Goal: Task Accomplishment & Management: Manage account settings

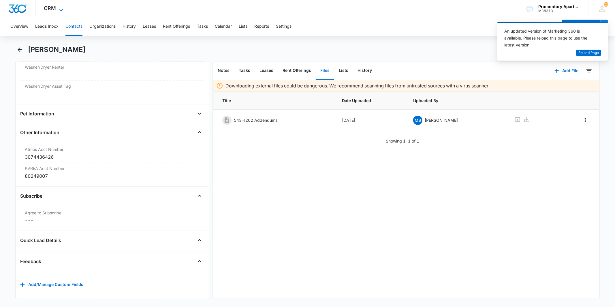
click at [47, 11] on span "CRM" at bounding box center [50, 8] width 12 height 6
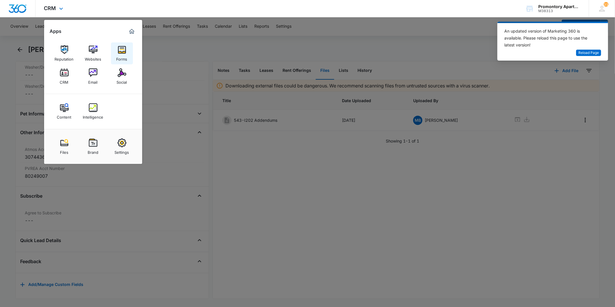
click at [117, 52] on link "Forms" at bounding box center [122, 53] width 22 height 22
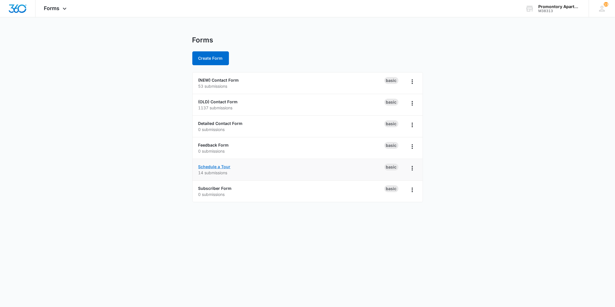
click at [219, 168] on link "Schedule a Tour" at bounding box center [214, 166] width 32 height 5
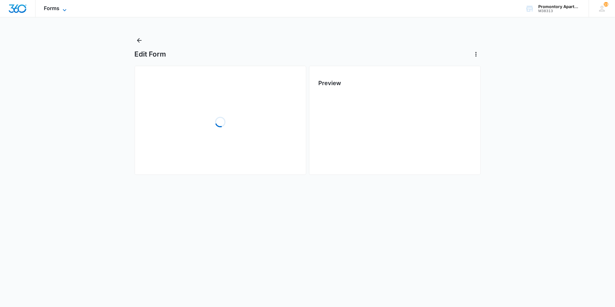
click at [51, 8] on span "Forms" at bounding box center [52, 8] width 16 height 6
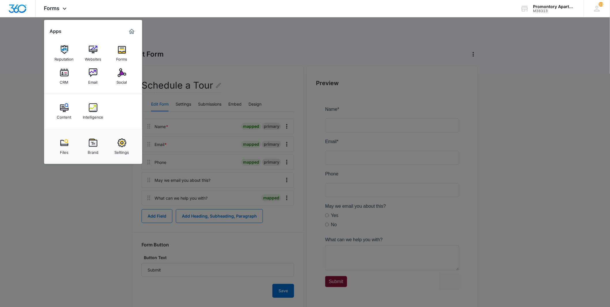
click at [218, 55] on div at bounding box center [305, 153] width 610 height 307
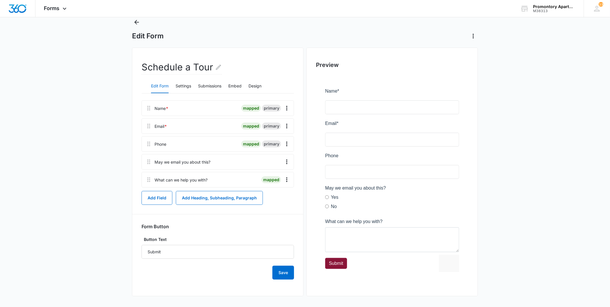
scroll to position [19, 0]
click at [200, 81] on button "Submissions" at bounding box center [209, 85] width 23 height 14
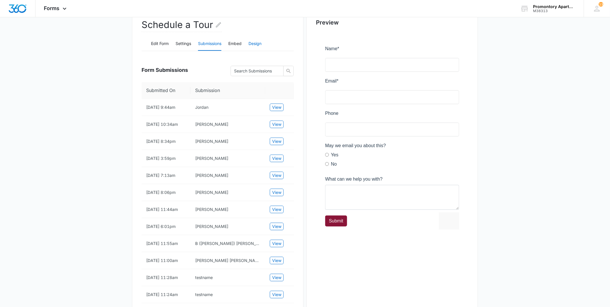
scroll to position [0, 0]
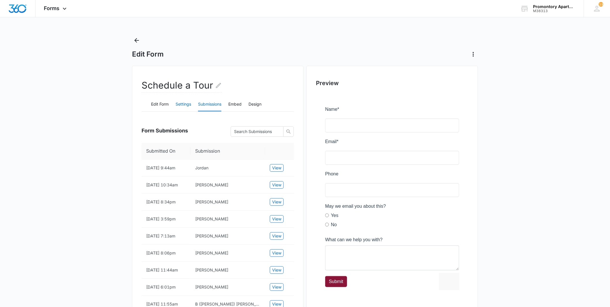
click at [189, 104] on button "Settings" at bounding box center [184, 104] width 16 height 14
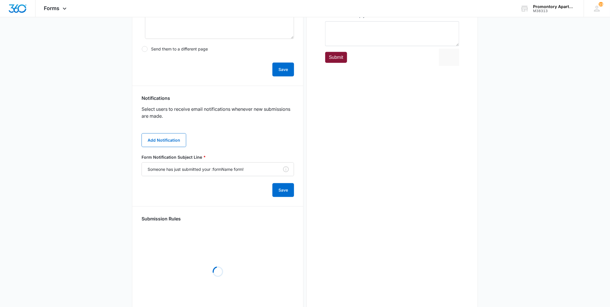
scroll to position [206, 0]
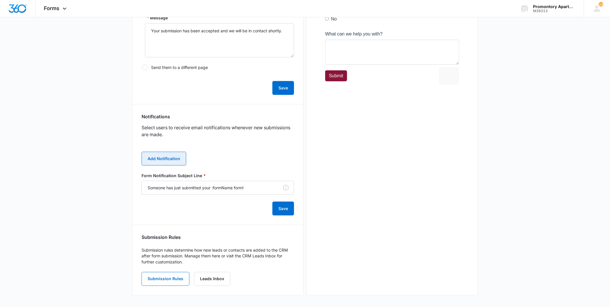
click at [155, 158] on button "Add Notification" at bounding box center [164, 159] width 45 height 14
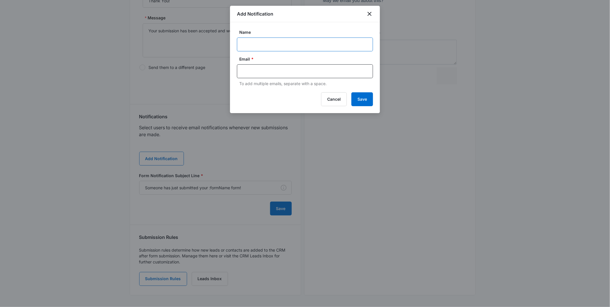
click at [262, 48] on input "Name" at bounding box center [305, 44] width 136 height 14
type input "Promontory Lease"
type input "promontorylease@vintage-corp.com,"
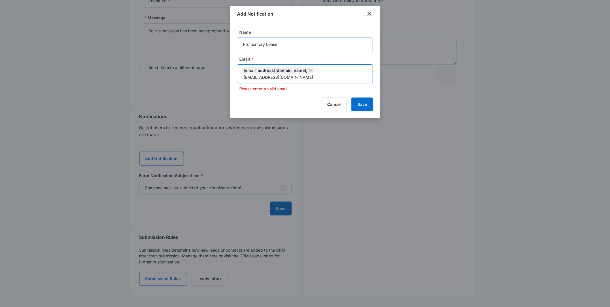
type input "[EMAIL_ADDRESS][DOMAIN_NAME]"
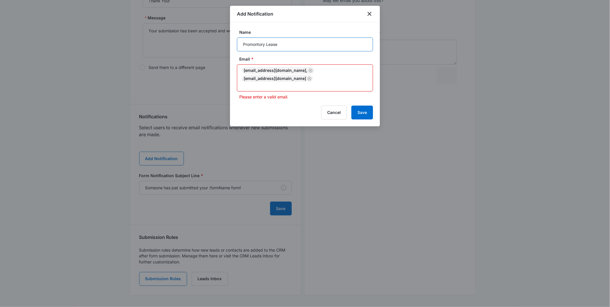
click at [289, 44] on input "Promontory Lease" at bounding box center [305, 44] width 136 height 14
type input "Promontory Leasing"
click at [364, 114] on button "Save" at bounding box center [363, 113] width 22 height 14
click at [368, 108] on button "Save" at bounding box center [363, 113] width 22 height 14
click at [336, 82] on input "text" at bounding box center [305, 85] width 125 height 7
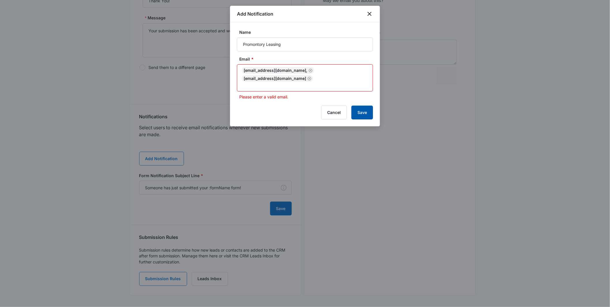
click at [365, 110] on button "Save" at bounding box center [363, 113] width 22 height 14
click at [363, 111] on button "Save" at bounding box center [363, 113] width 22 height 14
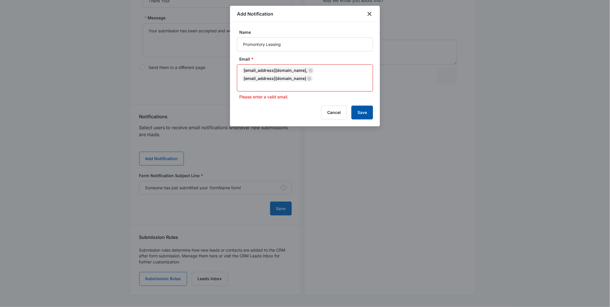
click at [363, 111] on button "Save" at bounding box center [363, 113] width 22 height 14
click at [313, 70] on icon "Remove" at bounding box center [311, 70] width 4 height 4
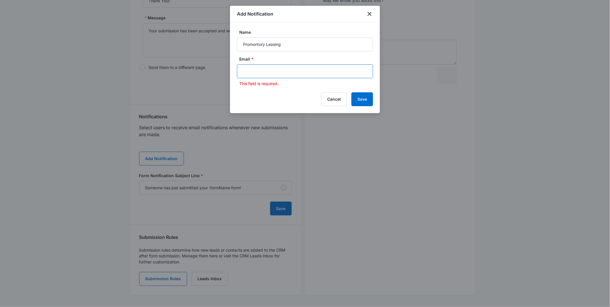
click at [318, 72] on input "text" at bounding box center [305, 71] width 125 height 9
type input "[EMAIL_ADDRESS][DOMAIN_NAME]"
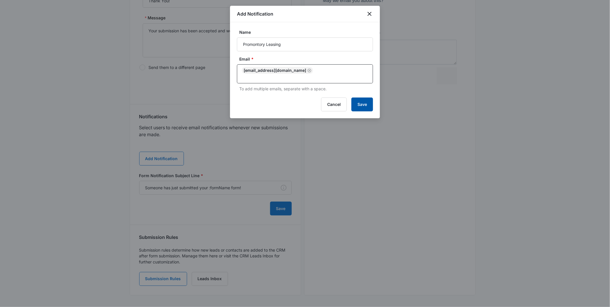
click at [363, 97] on div "Add Notification Name Promontory Leasing Email * promontorylease2@vintage-corp.…" at bounding box center [305, 62] width 150 height 112
click at [362, 108] on button "Save" at bounding box center [363, 104] width 22 height 14
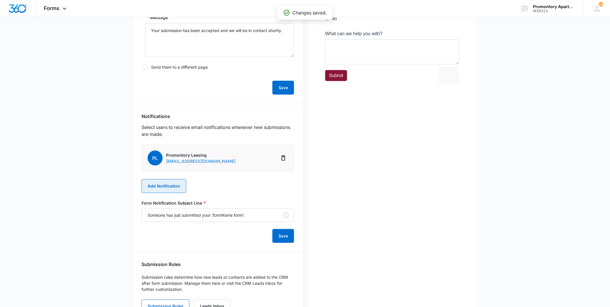
click at [171, 184] on button "Add Notification" at bounding box center [164, 186] width 45 height 14
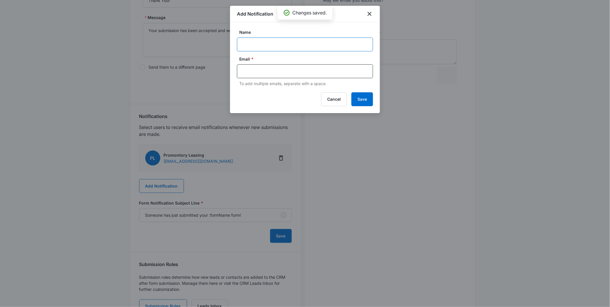
click at [276, 50] on input "Name" at bounding box center [305, 44] width 136 height 14
type input "Promontory Leasing"
type input "promontorylease@vintage-corp.com"
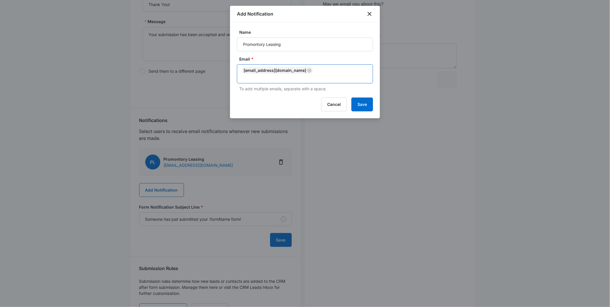
scroll to position [174, 0]
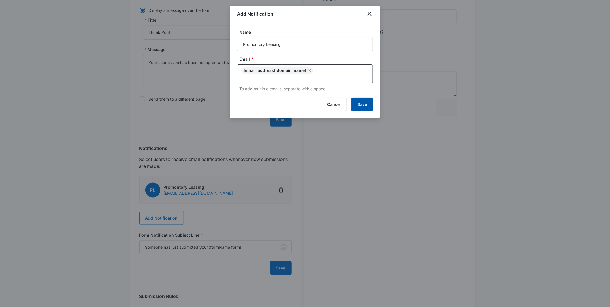
click at [357, 104] on button "Save" at bounding box center [363, 104] width 22 height 14
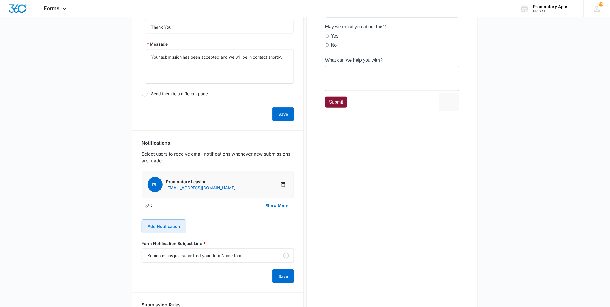
scroll to position [247, 0]
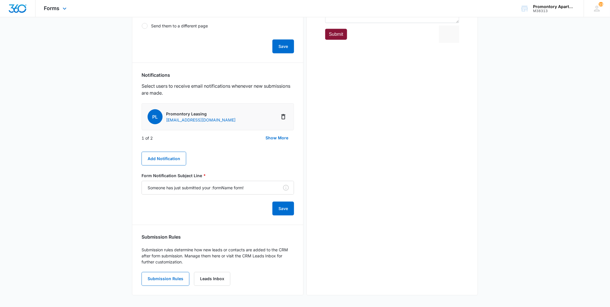
click at [52, 12] on div "Forms Apps Reputation Websites Forms CRM Email Social Content Intelligence File…" at bounding box center [55, 8] width 41 height 17
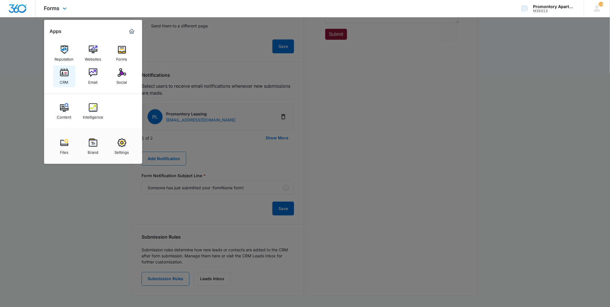
click at [69, 76] on link "CRM" at bounding box center [64, 76] width 22 height 22
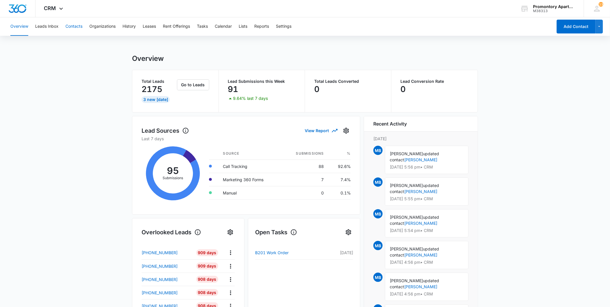
click at [77, 29] on button "Contacts" at bounding box center [73, 26] width 17 height 18
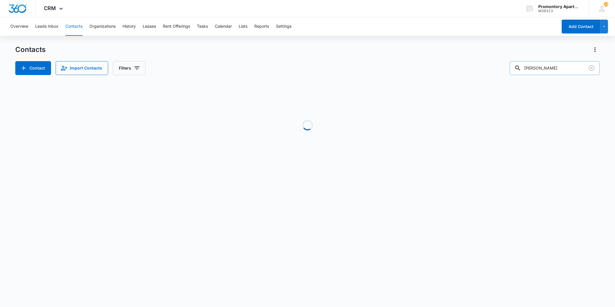
click at [579, 68] on input "william simmons" at bounding box center [555, 68] width 90 height 14
type input "riaz"
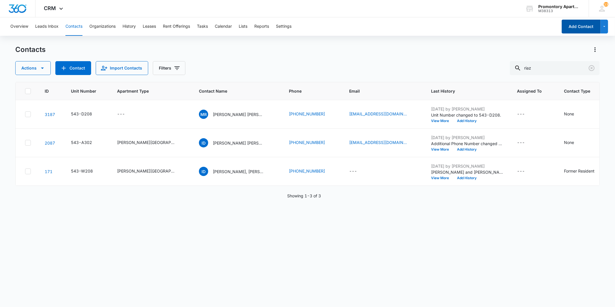
click at [592, 28] on button "Add Contact" at bounding box center [581, 27] width 39 height 14
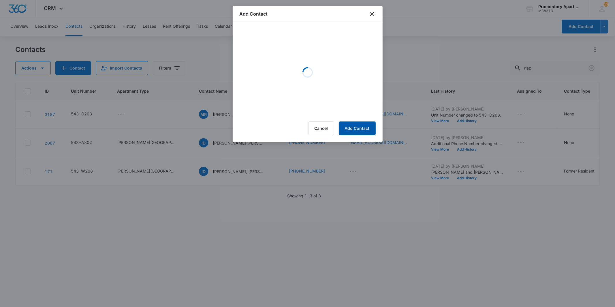
click at [355, 126] on button "Add Contact" at bounding box center [357, 128] width 37 height 14
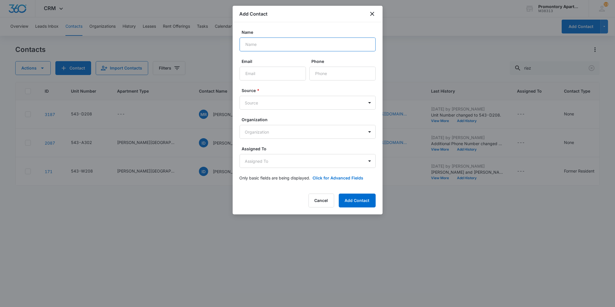
click at [281, 41] on input "Name" at bounding box center [308, 44] width 136 height 14
click at [281, 41] on input "Riaz" at bounding box center [308, 44] width 136 height 14
type input "[PERSON_NAME]"
type input "9706896681"
type input "[PHONE_NUMBER]"
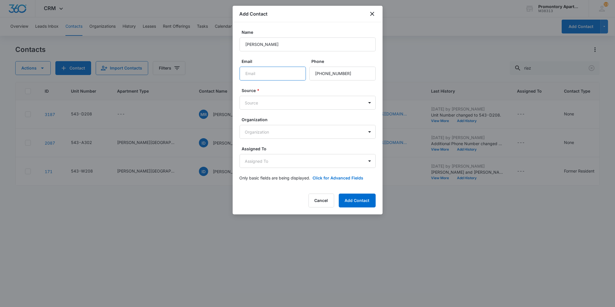
click at [269, 78] on input "Email" at bounding box center [273, 74] width 66 height 14
type input "[EMAIL_ADDRESS][DOMAIN_NAME]"
click at [325, 71] on input "Phone" at bounding box center [342, 74] width 66 height 14
type input "[PHONE_NUMBER]"
click at [313, 103] on body "CRM Apps Reputation Websites Forms CRM Email Social Content Intelligence Files …" at bounding box center [307, 153] width 615 height 307
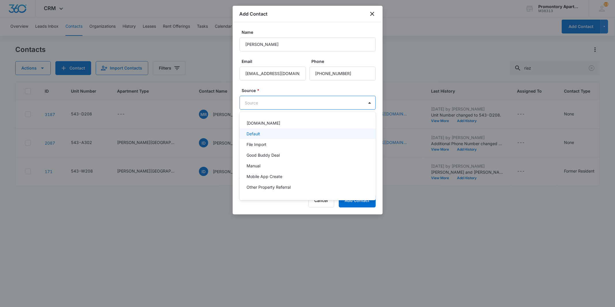
click at [278, 138] on div "Default" at bounding box center [308, 133] width 136 height 11
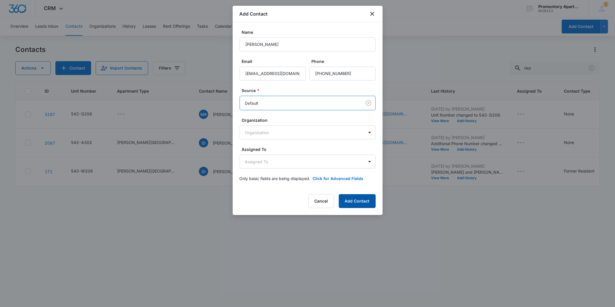
click at [348, 199] on button "Add Contact" at bounding box center [357, 201] width 37 height 14
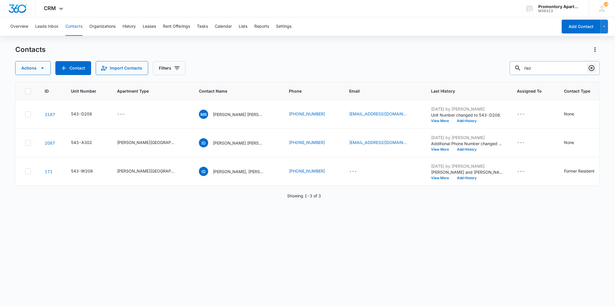
click at [592, 68] on icon "Clear" at bounding box center [591, 68] width 7 height 7
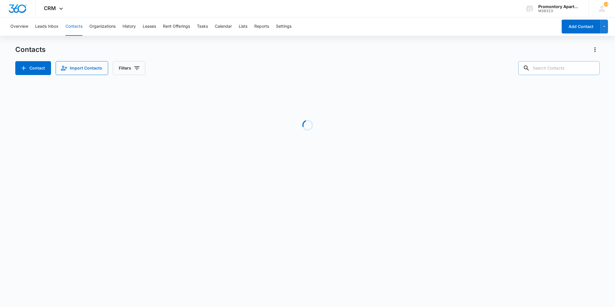
drag, startPoint x: 294, startPoint y: 41, endPoint x: 289, endPoint y: 48, distance: 8.4
click at [293, 43] on div "Overview Leads Inbox Contacts Organizations History Leases Rent Offerings Tasks…" at bounding box center [307, 96] width 615 height 158
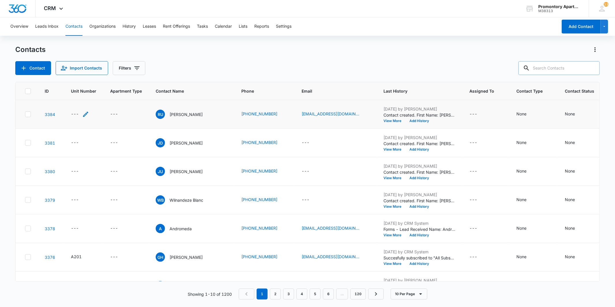
click at [74, 113] on div "---" at bounding box center [75, 114] width 8 height 7
click at [91, 79] on input "Unit Number" at bounding box center [83, 77] width 73 height 14
type input "543-I203"
click at [103, 96] on button "Save" at bounding box center [111, 95] width 17 height 11
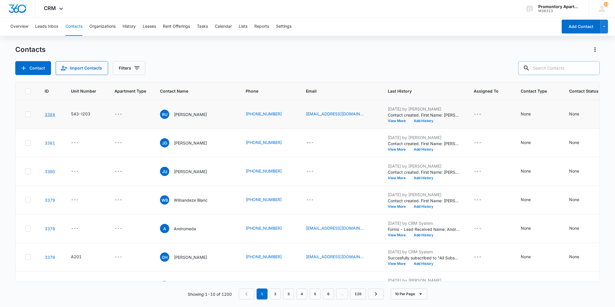
click at [48, 114] on link "3384" at bounding box center [50, 114] width 10 height 5
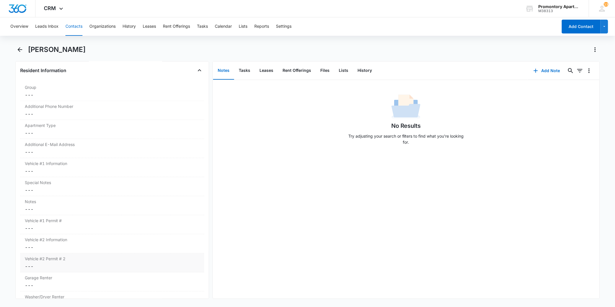
scroll to position [481, 0]
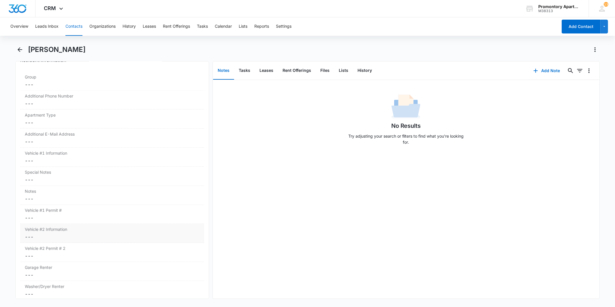
click at [28, 237] on dd "Cancel Save Changes ---" at bounding box center [112, 236] width 174 height 7
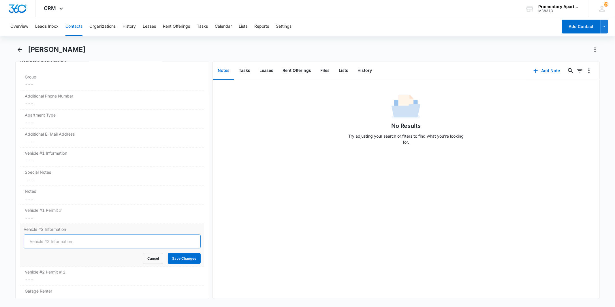
click at [42, 242] on input "Vehicle #2 Information" at bounding box center [112, 241] width 177 height 14
type input "2023 Gray Ram 3500 DYO G88, 2005 Gray Ram 3500, 2023 Gray Jeep Grand Cherokee"
click at [168, 253] on button "Save Changes" at bounding box center [184, 258] width 33 height 11
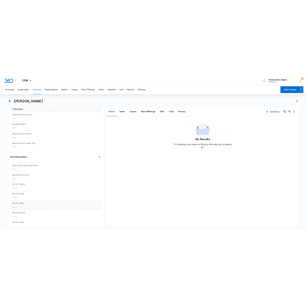
scroll to position [673, 0]
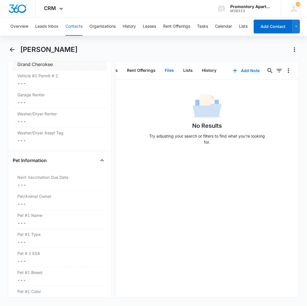
click at [168, 68] on button "Files" at bounding box center [169, 71] width 18 height 18
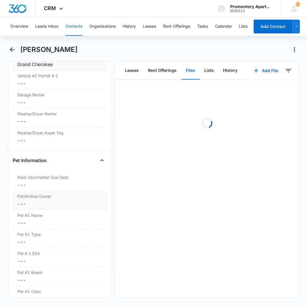
scroll to position [0, 40]
click at [262, 70] on button "Add File" at bounding box center [266, 71] width 36 height 14
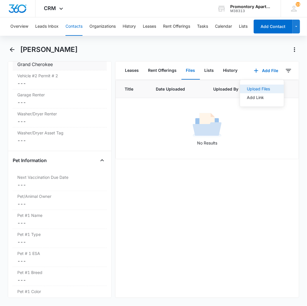
click at [255, 87] on div "Upload Files" at bounding box center [258, 89] width 23 height 4
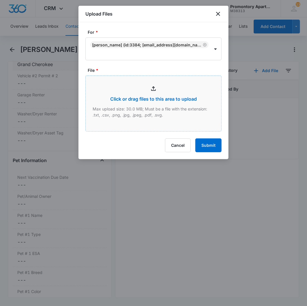
type input "C:\fakepath\Xerox Scan_10152025093312.pdf"
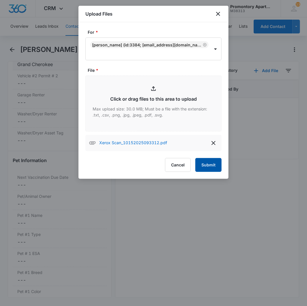
click at [206, 168] on button "Submit" at bounding box center [208, 165] width 26 height 14
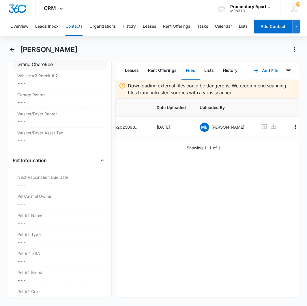
scroll to position [0, 58]
click at [288, 127] on icon "Overflow Menu" at bounding box center [291, 126] width 7 height 7
click at [271, 148] on button "Delete" at bounding box center [268, 151] width 33 height 9
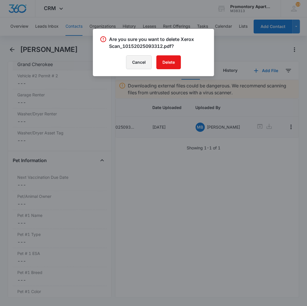
click at [141, 59] on button "Cancel" at bounding box center [139, 62] width 26 height 14
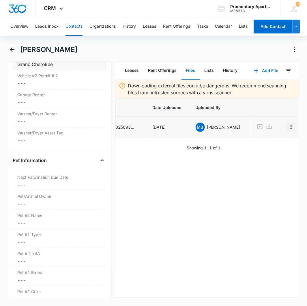
click at [288, 128] on icon "Overflow Menu" at bounding box center [291, 126] width 7 height 7
click at [260, 140] on button "Edit" at bounding box center [268, 143] width 33 height 9
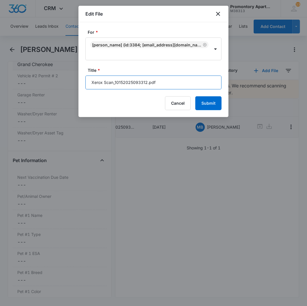
click at [164, 82] on input "Xerox Scan_10152025093312.pdf" at bounding box center [153, 83] width 136 height 14
type input "543-I203 Lease + Addendums"
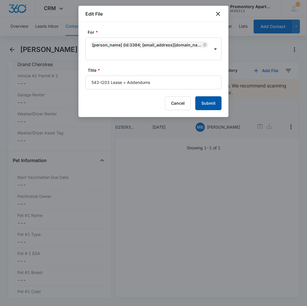
click at [201, 105] on button "Submit" at bounding box center [208, 103] width 26 height 14
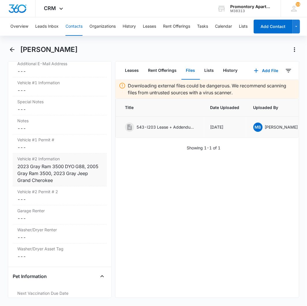
scroll to position [558, 0]
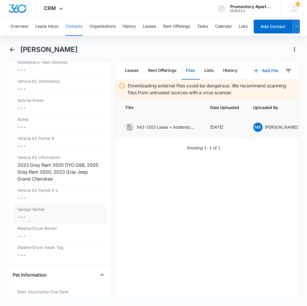
click at [20, 218] on dd "Cancel Save Changes ---" at bounding box center [59, 216] width 85 height 7
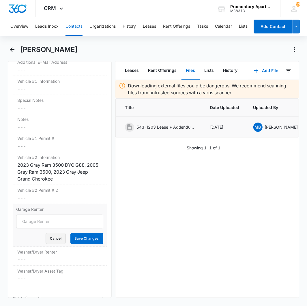
click at [48, 234] on button "Cancel" at bounding box center [56, 238] width 20 height 11
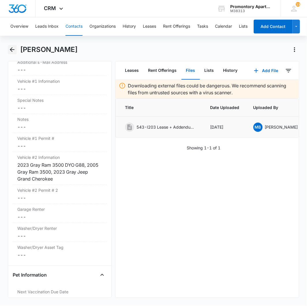
click at [12, 51] on icon "Back" at bounding box center [12, 49] width 5 height 5
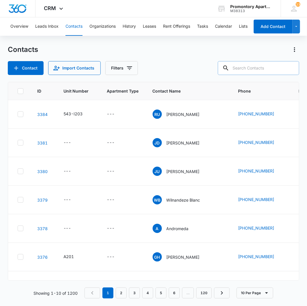
click at [249, 67] on input "text" at bounding box center [258, 68] width 81 height 14
type input "cindi"
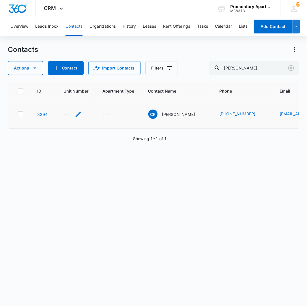
click at [67, 114] on div "---" at bounding box center [67, 114] width 8 height 7
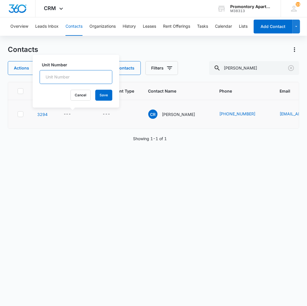
click at [70, 78] on input "Unit Number" at bounding box center [76, 77] width 73 height 14
type input "543-F305"
click at [98, 100] on button "Save" at bounding box center [103, 95] width 17 height 11
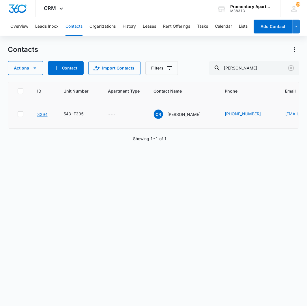
click at [39, 115] on link "3294" at bounding box center [42, 114] width 10 height 5
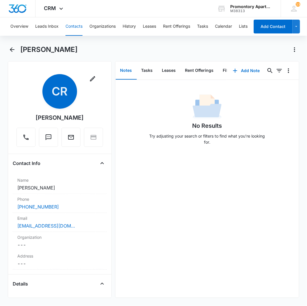
scroll to position [0, 35]
click at [189, 69] on button "Files" at bounding box center [192, 71] width 18 height 18
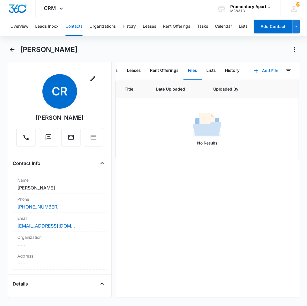
click at [270, 72] on button "Add File" at bounding box center [266, 71] width 36 height 14
click at [260, 85] on button "Upload Files" at bounding box center [262, 89] width 44 height 9
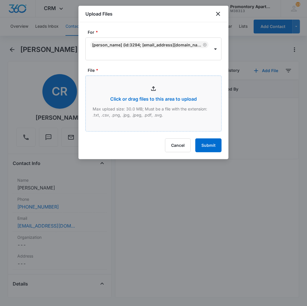
type input "C:\fakepath\Xerox Scan_10152025094506.pdf"
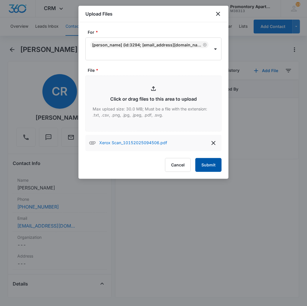
click at [200, 169] on button "Submit" at bounding box center [208, 165] width 26 height 14
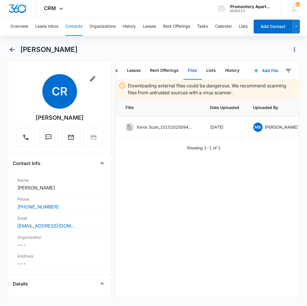
scroll to position [0, 58]
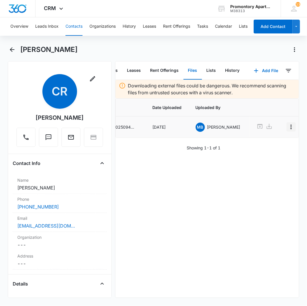
click at [288, 125] on icon "Overflow Menu" at bounding box center [291, 126] width 7 height 7
click at [267, 145] on div "Edit" at bounding box center [264, 143] width 12 height 4
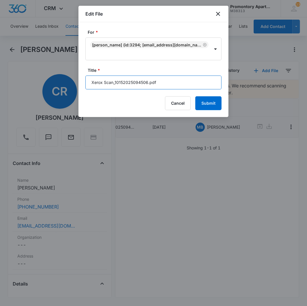
click at [165, 80] on input "Xerox Scan_10152025094506.pdf" at bounding box center [153, 83] width 136 height 14
type input "543-F305 Lease"
click at [195, 96] on button "Submit" at bounding box center [208, 103] width 26 height 14
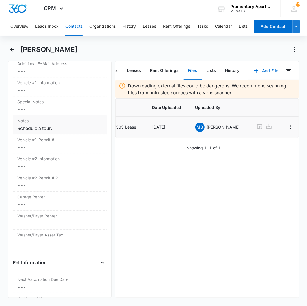
scroll to position [481, 0]
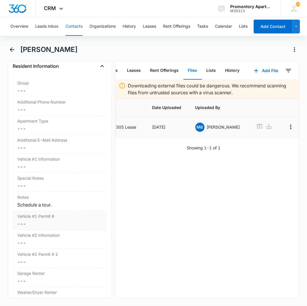
click at [20, 224] on dd "Cancel Save Changes ---" at bounding box center [59, 223] width 85 height 7
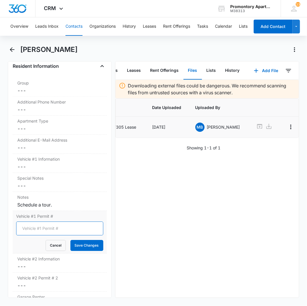
click at [38, 232] on input "Vehicle #1 Permit #" at bounding box center [59, 229] width 87 height 14
type input "2018 Dark Grey Toyota Tacoma DZKL69"
click at [70, 240] on button "Save Changes" at bounding box center [86, 245] width 33 height 11
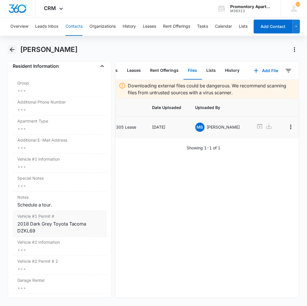
click at [10, 48] on icon "Back" at bounding box center [12, 49] width 7 height 7
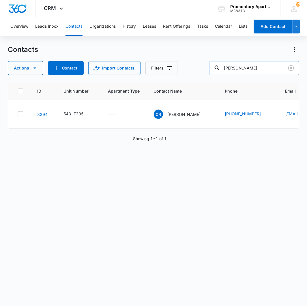
type input "simmons"
click at [40, 115] on link "3335" at bounding box center [42, 114] width 10 height 5
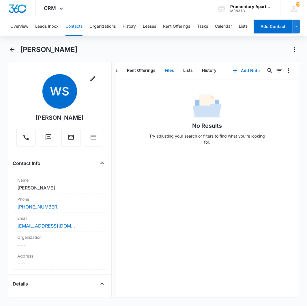
click at [172, 68] on button "Files" at bounding box center [169, 71] width 18 height 18
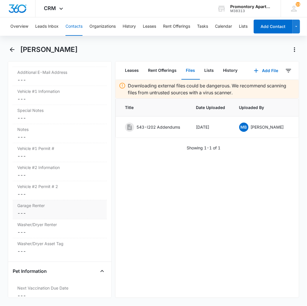
scroll to position [545, 0]
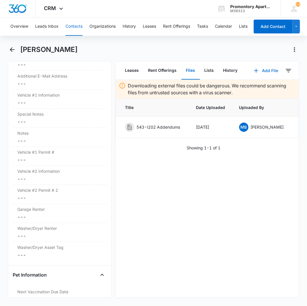
click at [255, 70] on icon "button" at bounding box center [256, 70] width 7 height 7
click at [247, 89] on div "Upload Files" at bounding box center [258, 89] width 23 height 4
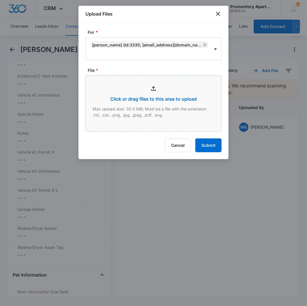
type input "C:\fakepath\Xerox Scan_10152025094839.pdf"
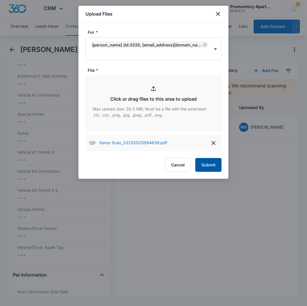
click at [204, 164] on button "Submit" at bounding box center [208, 165] width 26 height 14
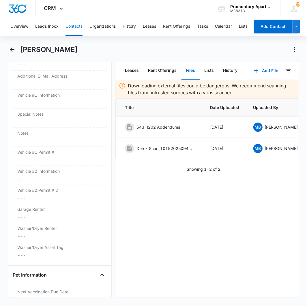
scroll to position [0, 58]
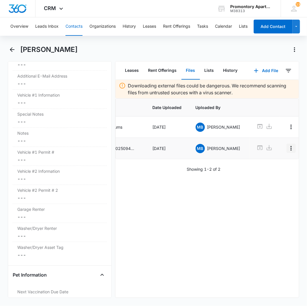
click at [288, 146] on icon "Overflow Menu" at bounding box center [291, 148] width 7 height 7
click at [263, 162] on button "Edit" at bounding box center [268, 165] width 33 height 9
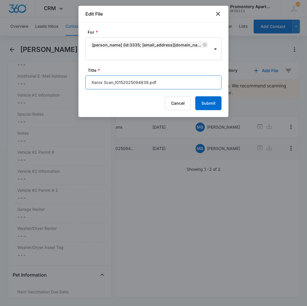
click at [157, 85] on input "Xerox Scan_10152025094839.pdf" at bounding box center [153, 83] width 136 height 14
type input "543-I205 Lease"
click at [195, 96] on button "Submit" at bounding box center [208, 103] width 26 height 14
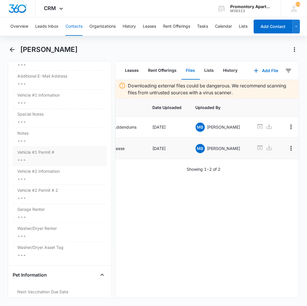
click at [21, 160] on dd "Cancel Save Changes ---" at bounding box center [59, 159] width 85 height 7
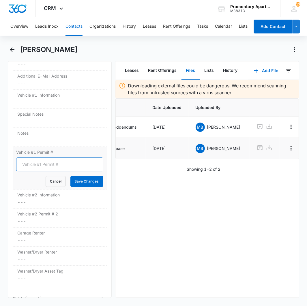
click at [34, 166] on input "Vehicle #1 Permit #" at bounding box center [59, 164] width 87 height 14
type input "2019 White Toyota Prius CPKS02"
click at [70, 176] on button "Save Changes" at bounding box center [86, 181] width 33 height 11
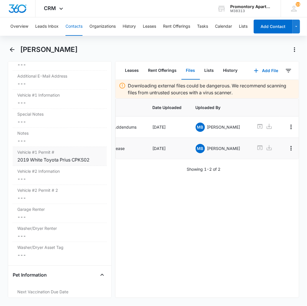
click at [40, 159] on div "2019 White Toyota Prius CPKS02" at bounding box center [59, 159] width 85 height 7
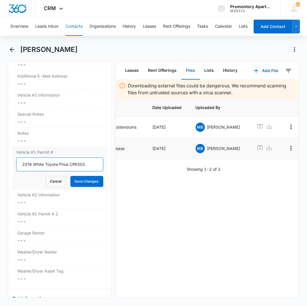
click at [78, 165] on input "2019 White Toyota Prius CPKS02" at bounding box center [59, 164] width 87 height 14
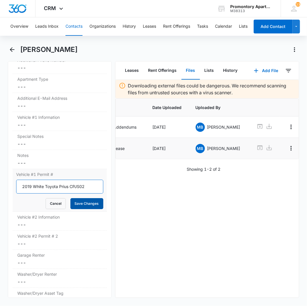
scroll to position [513, 0]
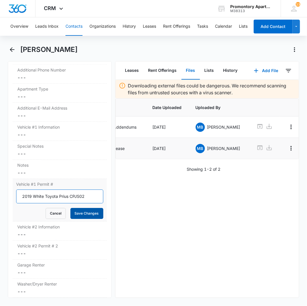
type input "2019 White Toyota Prius CPJS02"
click at [91, 214] on button "Save Changes" at bounding box center [86, 213] width 33 height 11
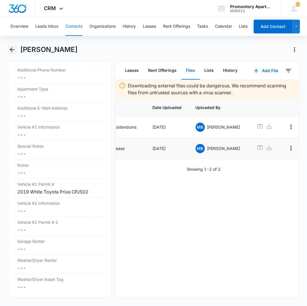
click at [12, 49] on icon "Back" at bounding box center [12, 49] width 7 height 7
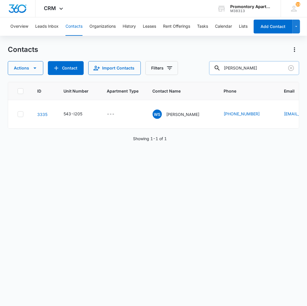
click at [282, 74] on input "simmons" at bounding box center [254, 68] width 90 height 14
type input "weichert"
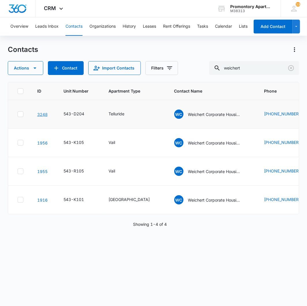
click at [44, 113] on link "3248" at bounding box center [42, 114] width 10 height 5
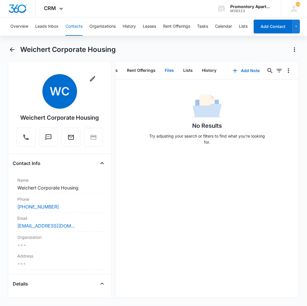
click at [163, 68] on button "Files" at bounding box center [169, 71] width 18 height 18
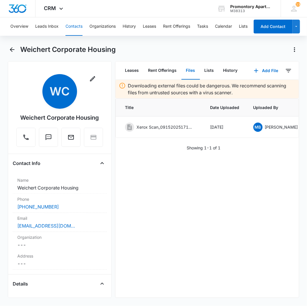
scroll to position [0, 58]
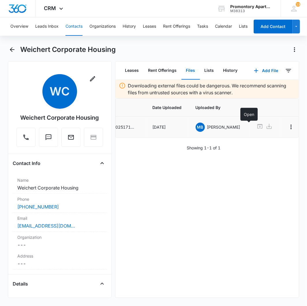
click at [256, 126] on icon at bounding box center [259, 126] width 7 height 7
click at [288, 126] on icon "Overflow Menu" at bounding box center [291, 126] width 7 height 7
click at [258, 141] on button "Edit" at bounding box center [268, 143] width 33 height 9
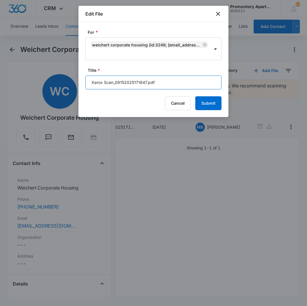
click at [165, 76] on input "Xerox Scan_09152025171847.pdf" at bounding box center [153, 83] width 136 height 14
type input "543-D204 Lease"
click at [195, 96] on button "Submit" at bounding box center [208, 103] width 26 height 14
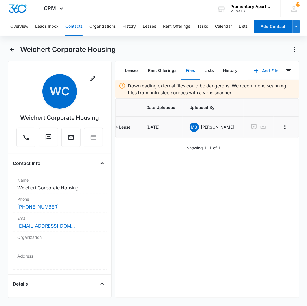
scroll to position [0, 34]
click at [12, 48] on icon "Back" at bounding box center [12, 49] width 7 height 7
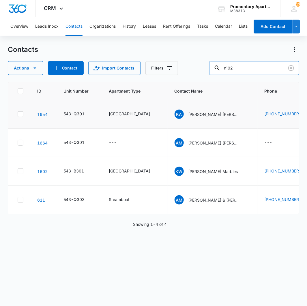
type input "n102"
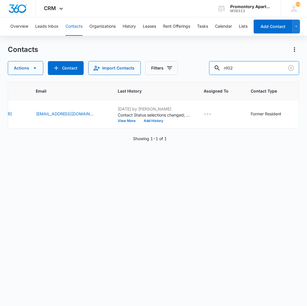
scroll to position [0, 322]
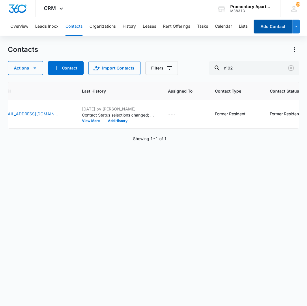
click at [272, 24] on button "Add Contact" at bounding box center [273, 27] width 39 height 14
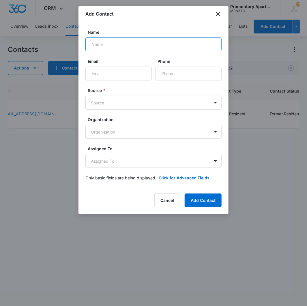
click at [136, 47] on input "Name" at bounding box center [153, 44] width 136 height 14
type input "Kimberly Hill, Josh Wilson"
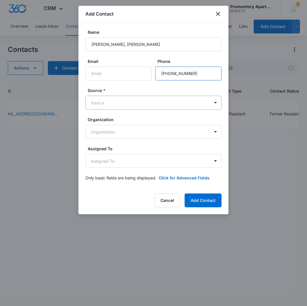
type input "[PHONE_NUMBER]"
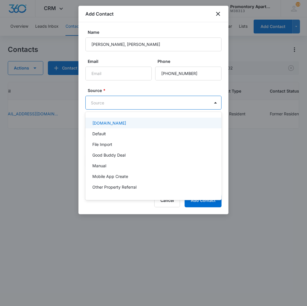
click at [136, 103] on body "CRM Apps Reputation Websites Forms CRM Email Social Content Intelligence Files …" at bounding box center [153, 153] width 307 height 306
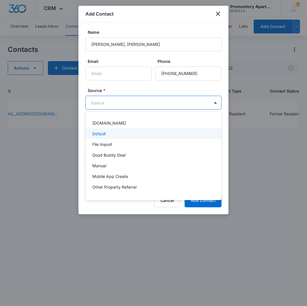
click at [108, 136] on div "Default" at bounding box center [152, 134] width 121 height 6
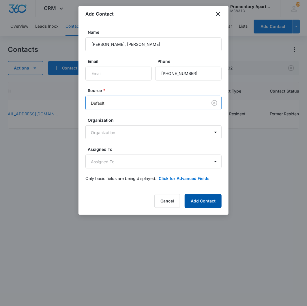
click at [198, 198] on button "Add Contact" at bounding box center [203, 201] width 37 height 14
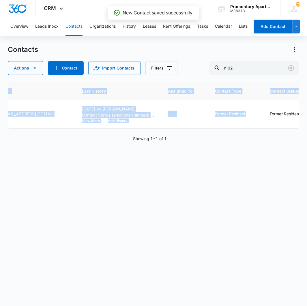
drag, startPoint x: 177, startPoint y: 128, endPoint x: -76, endPoint y: 87, distance: 257.0
click at [0, 87] on html "CRM Apps Reputation Websites Forms CRM Email Social Content Intelligence Files …" at bounding box center [153, 153] width 307 height 306
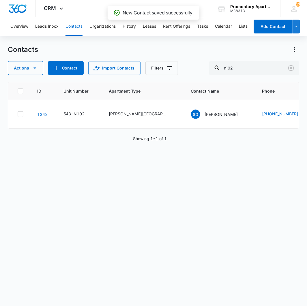
click at [185, 195] on div "ID Unit Number Apartment Type Contact Name Phone Email Last History Assigned To…" at bounding box center [154, 190] width 292 height 217
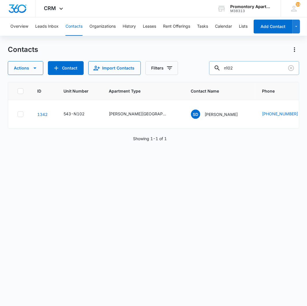
click at [252, 68] on input "n102" at bounding box center [254, 68] width 90 height 14
type input "kimberly hill"
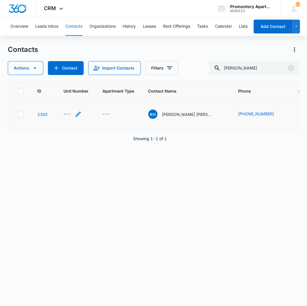
click at [70, 114] on div "---" at bounding box center [67, 114] width 8 height 7
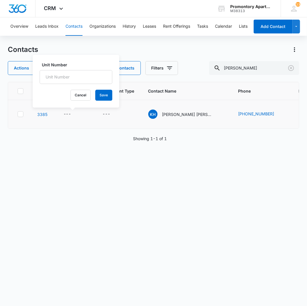
click at [75, 74] on input "Unit Number" at bounding box center [76, 77] width 73 height 14
type input "543-N102"
click at [95, 96] on button "Save" at bounding box center [103, 95] width 17 height 11
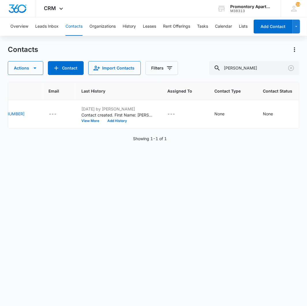
scroll to position [0, 304]
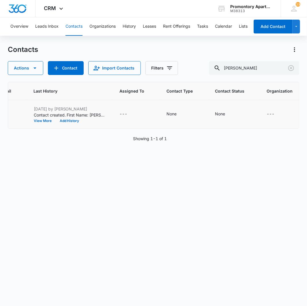
click at [160, 115] on td "None" at bounding box center [184, 114] width 48 height 29
click at [164, 110] on td "None" at bounding box center [184, 114] width 48 height 29
click at [167, 112] on div "None" at bounding box center [172, 114] width 10 height 6
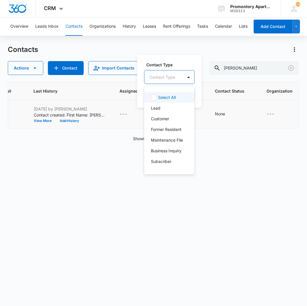
click at [177, 73] on div "Contact Type" at bounding box center [163, 77] width 38 height 13
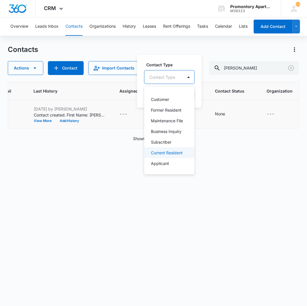
drag, startPoint x: 167, startPoint y: 151, endPoint x: 170, endPoint y: 148, distance: 4.9
click at [167, 151] on p "Current Resident" at bounding box center [167, 153] width 32 height 6
click at [199, 65] on label "Contact Type" at bounding box center [181, 64] width 68 height 6
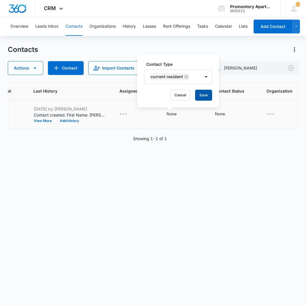
drag, startPoint x: 202, startPoint y: 91, endPoint x: 205, endPoint y: 103, distance: 12.3
click at [202, 91] on button "Save" at bounding box center [203, 95] width 17 height 11
click at [215, 113] on div "None" at bounding box center [220, 114] width 10 height 6
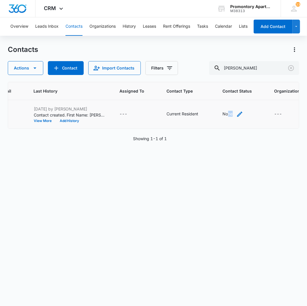
drag, startPoint x: 222, startPoint y: 119, endPoint x: 220, endPoint y: 116, distance: 3.5
click at [220, 116] on td "None" at bounding box center [242, 114] width 52 height 29
drag, startPoint x: 220, startPoint y: 116, endPoint x: 219, endPoint y: 112, distance: 3.8
click at [223, 112] on div "None" at bounding box center [228, 114] width 10 height 6
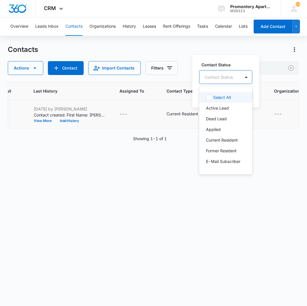
drag, startPoint x: 219, startPoint y: 76, endPoint x: 219, endPoint y: 82, distance: 6.1
click at [219, 75] on div at bounding box center [219, 77] width 28 height 7
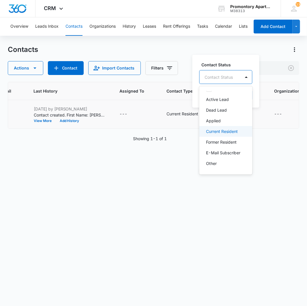
click at [224, 128] on p "Current Resident" at bounding box center [222, 131] width 32 height 6
click at [248, 64] on label "Contact Status" at bounding box center [236, 64] width 68 height 6
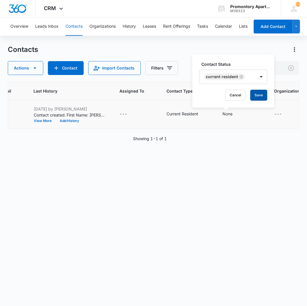
click at [253, 95] on button "Save" at bounding box center [258, 95] width 17 height 11
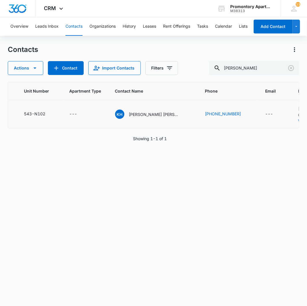
scroll to position [0, 0]
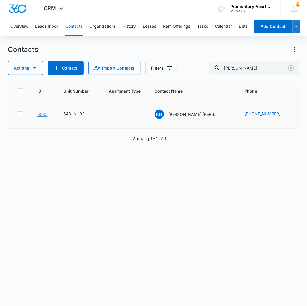
click at [44, 114] on link "3385" at bounding box center [42, 114] width 10 height 5
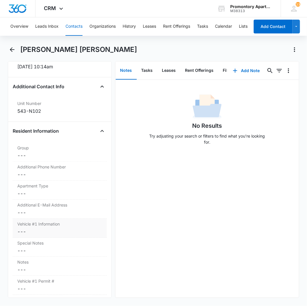
scroll to position [513, 0]
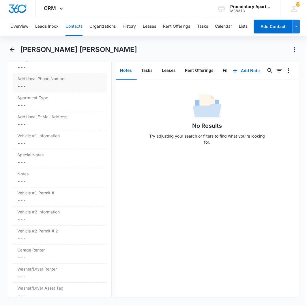
click at [21, 83] on dd "Cancel Save Changes ---" at bounding box center [59, 86] width 85 height 7
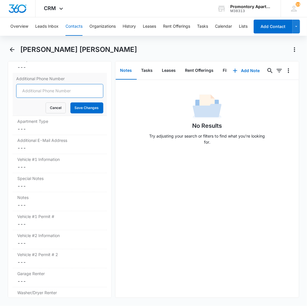
click at [37, 85] on input "Additional Phone Number" at bounding box center [59, 91] width 87 height 14
type input "(979) 201-2081"
click at [74, 102] on button "Save Changes" at bounding box center [86, 107] width 33 height 11
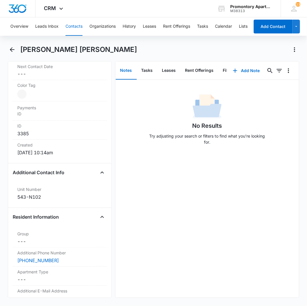
scroll to position [64, 0]
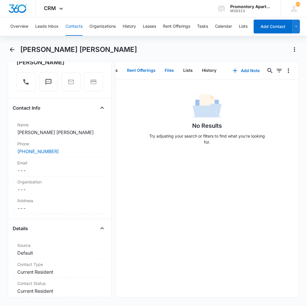
click at [168, 70] on button "Files" at bounding box center [169, 71] width 18 height 18
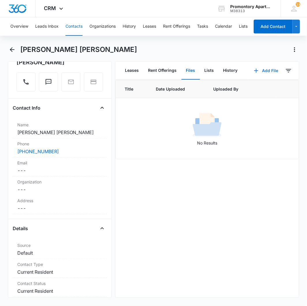
click at [255, 67] on button "Add File" at bounding box center [266, 71] width 36 height 14
click at [257, 87] on div "Upload Files" at bounding box center [258, 89] width 23 height 4
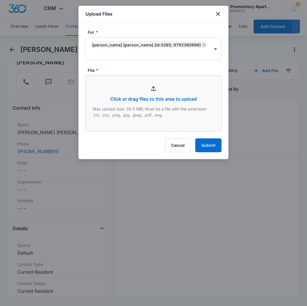
type input "C:\fakepath\Xerox Scan_10152025100116.pdf"
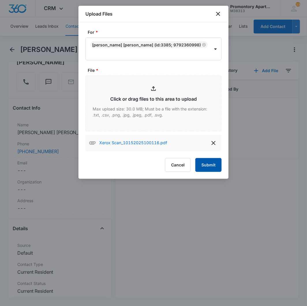
click at [214, 159] on button "Submit" at bounding box center [208, 165] width 26 height 14
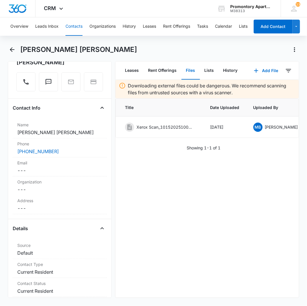
scroll to position [0, 58]
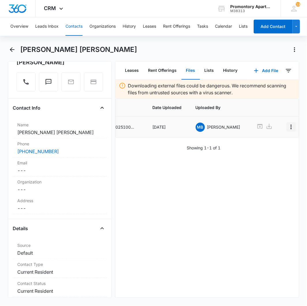
click at [288, 127] on icon "Overflow Menu" at bounding box center [291, 126] width 7 height 7
click at [265, 141] on div "Edit" at bounding box center [264, 143] width 12 height 4
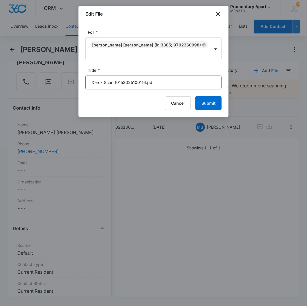
click at [176, 77] on input "Xerox Scan_10152025100116.pdf" at bounding box center [153, 83] width 136 height 14
type input "543-N102 Lease + Addendums"
click at [195, 96] on button "Submit" at bounding box center [208, 103] width 26 height 14
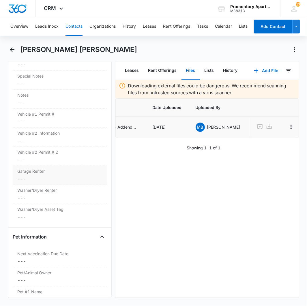
scroll to position [577, 0]
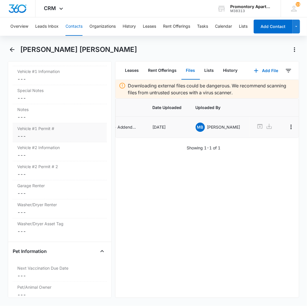
click at [23, 133] on dd "Cancel Save Changes ---" at bounding box center [59, 136] width 85 height 7
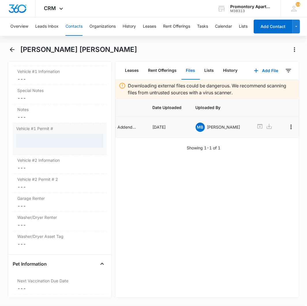
click at [25, 136] on div at bounding box center [59, 141] width 87 height 14
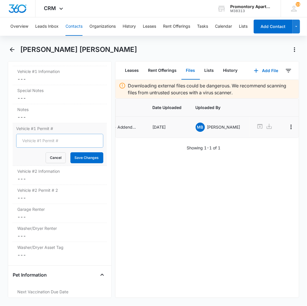
click at [28, 134] on input "Vehicle #1 Permit #" at bounding box center [59, 141] width 87 height 14
type input "2008 Chevy HAR ESA A77"
click at [70, 152] on button "Save Changes" at bounding box center [86, 157] width 33 height 11
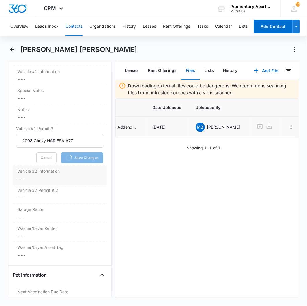
click at [22, 175] on dd "Cancel Save Changes ---" at bounding box center [59, 178] width 85 height 7
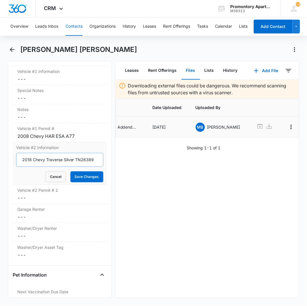
scroll to position [0, 1]
type input "2018 Chevy Traverse Silver TN26389"
click at [70, 171] on button "Save Changes" at bounding box center [86, 176] width 33 height 11
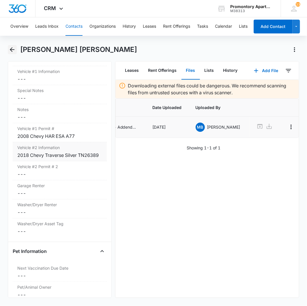
click at [10, 50] on icon "Back" at bounding box center [12, 49] width 5 height 5
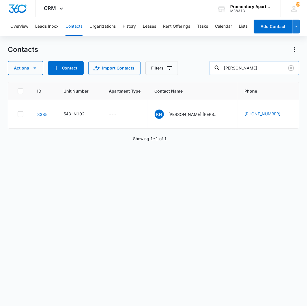
click at [248, 70] on input "kimberly hill" at bounding box center [254, 68] width 90 height 14
type input "a"
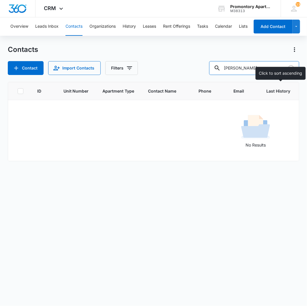
type input "blanco"
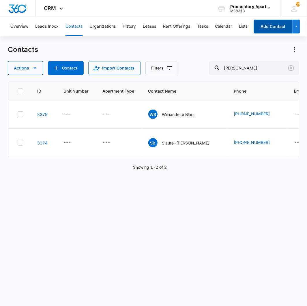
click at [270, 26] on button "Add Contact" at bounding box center [273, 27] width 39 height 14
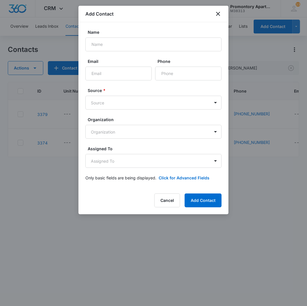
click at [133, 54] on form "Name Email Phone Source * Source Organization Organization Assigned To Assigned…" at bounding box center [153, 108] width 136 height 159
click at [132, 44] on input "Name" at bounding box center [153, 44] width 136 height 14
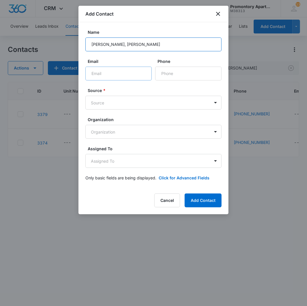
type input "Dallas Blanco, Paul Robeson"
click at [126, 76] on input "Email" at bounding box center [118, 74] width 66 height 14
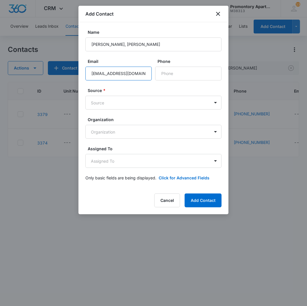
type input "[EMAIL_ADDRESS][DOMAIN_NAME]"
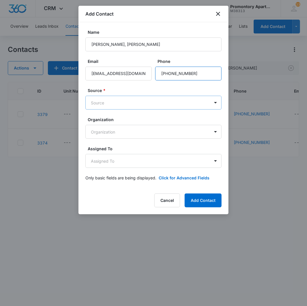
type input "[PHONE_NUMBER]"
click at [140, 107] on body "CRM Apps Reputation Websites Forms CRM Email Social Content Intelligence Files …" at bounding box center [153, 153] width 307 height 306
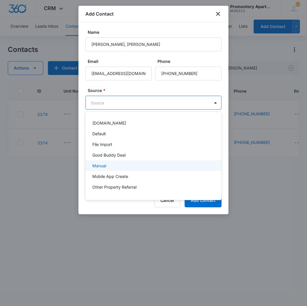
click at [107, 163] on div "Manual" at bounding box center [152, 166] width 121 height 6
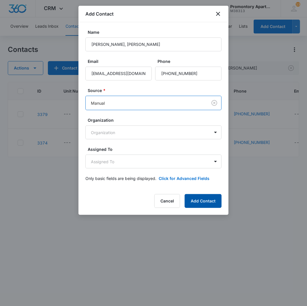
click at [201, 198] on button "Add Contact" at bounding box center [203, 201] width 37 height 14
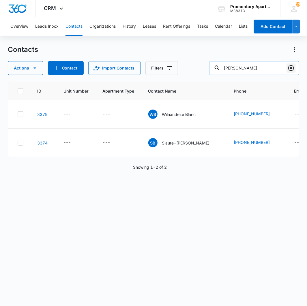
click at [292, 65] on icon "Clear" at bounding box center [291, 68] width 6 height 6
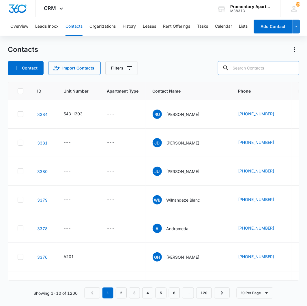
click at [181, 51] on div "Contacts" at bounding box center [154, 49] width 292 height 9
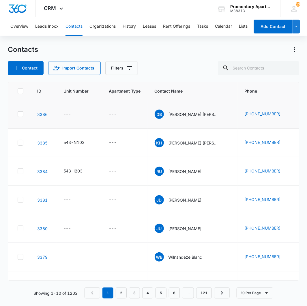
click at [62, 112] on td "---" at bounding box center [80, 114] width 46 height 29
click at [65, 112] on div "---" at bounding box center [67, 114] width 8 height 7
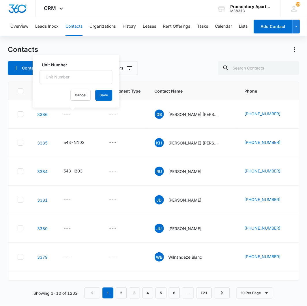
click at [74, 67] on label "Unit Number" at bounding box center [78, 65] width 73 height 6
click at [74, 70] on input "Unit Number" at bounding box center [76, 77] width 73 height 14
type input "543-R306"
click at [103, 94] on button "Save" at bounding box center [103, 95] width 17 height 11
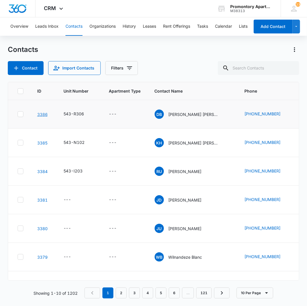
drag, startPoint x: 44, startPoint y: 117, endPoint x: 42, endPoint y: 114, distance: 4.1
click at [42, 114] on link "3386" at bounding box center [42, 114] width 10 height 5
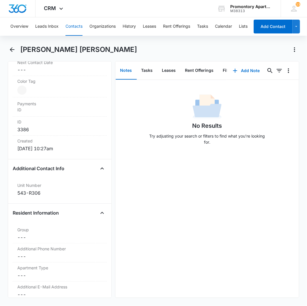
scroll to position [481, 0]
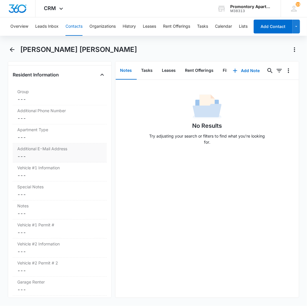
click at [22, 153] on dd "Cancel Save Changes ---" at bounding box center [59, 156] width 85 height 7
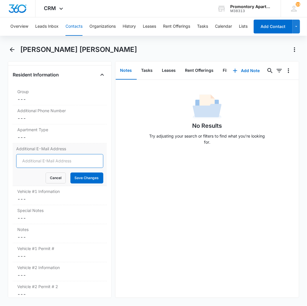
click at [26, 154] on input "Additional E-Mail Address" at bounding box center [59, 161] width 87 height 14
type input "robesonp317@gmail.com"
click at [79, 172] on button "Save Changes" at bounding box center [86, 177] width 33 height 11
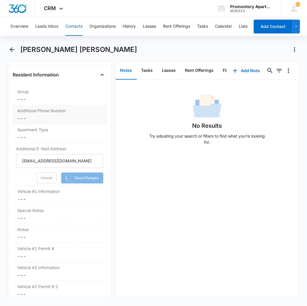
click at [19, 115] on dd "Cancel Save Changes ---" at bounding box center [59, 118] width 85 height 7
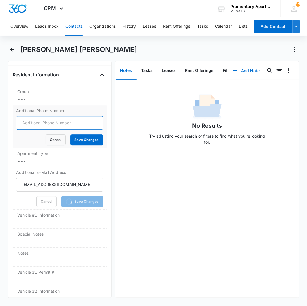
click at [29, 116] on input "Additional Phone Number" at bounding box center [59, 123] width 87 height 14
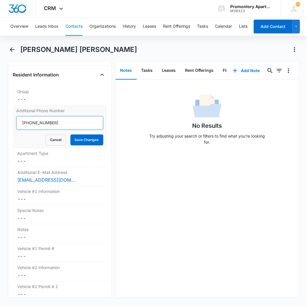
type input "(970) 302-5667"
click at [71, 134] on button "Save Changes" at bounding box center [86, 139] width 33 height 11
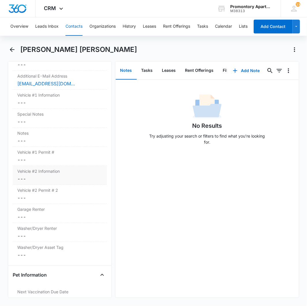
scroll to position [553, 0]
click at [21, 176] on dd "Cancel Save Changes ---" at bounding box center [59, 179] width 85 height 7
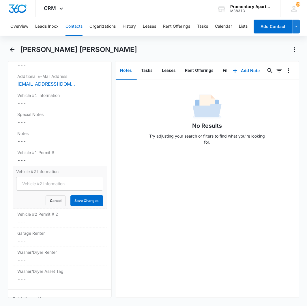
click at [22, 166] on div "Vehicle #2 Information Cancel Save Changes" at bounding box center [60, 187] width 94 height 43
click at [23, 157] on dd "Cancel Save Changes ---" at bounding box center [59, 160] width 85 height 7
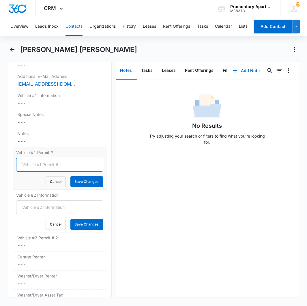
click at [28, 158] on input "Vehicle #1 Permit #" at bounding box center [59, 165] width 87 height 14
type input "2015 Gray Dodge Dart CBQ091"
click at [70, 176] on button "Save Changes" at bounding box center [86, 181] width 33 height 11
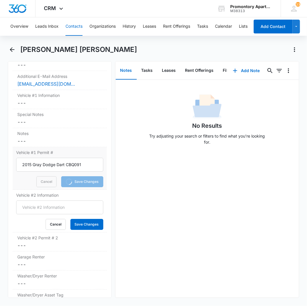
click at [64, 149] on label "Vehicle #1 Permit #" at bounding box center [59, 152] width 87 height 6
click at [64, 158] on input "2015 Gray Dodge Dart CBQ091" at bounding box center [59, 165] width 87 height 14
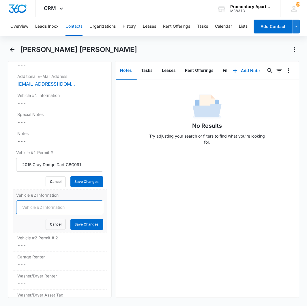
click at [49, 200] on input "Vehicle #2 Information" at bounding box center [59, 207] width 87 height 14
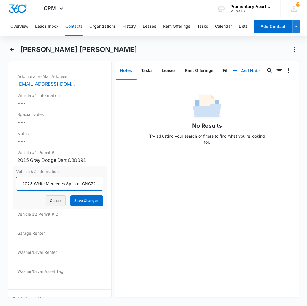
scroll to position [0, 3]
type input "2023 White Mercedes Sprinter CNCK72"
click at [70, 195] on button "Save Changes" at bounding box center [86, 200] width 33 height 11
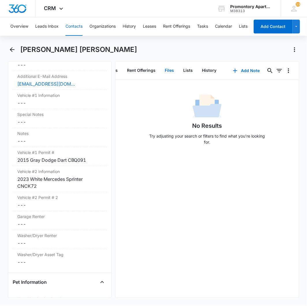
click at [164, 69] on button "Files" at bounding box center [169, 71] width 18 height 18
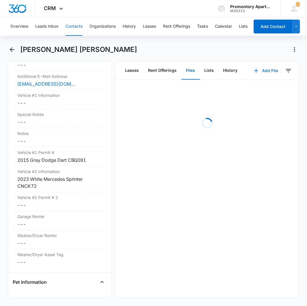
click at [258, 72] on button "Add File" at bounding box center [266, 71] width 36 height 14
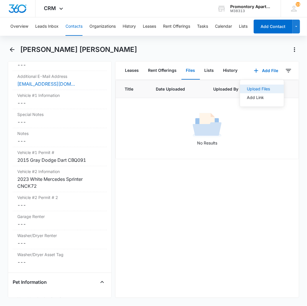
click at [254, 90] on div "Upload Files" at bounding box center [258, 89] width 23 height 4
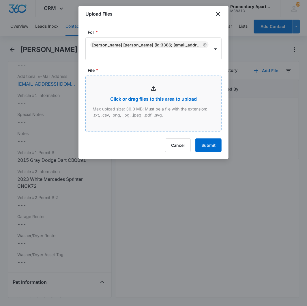
type input "C:\fakepath\Xerox Scan_10152025101139.pdf"
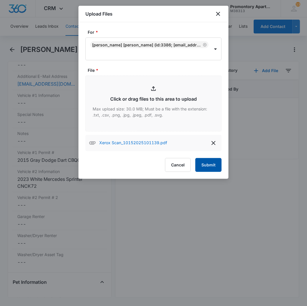
click at [210, 162] on button "Submit" at bounding box center [208, 165] width 26 height 14
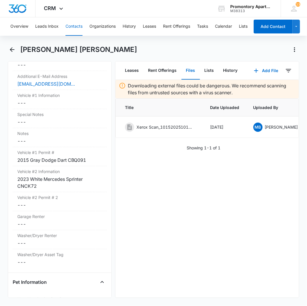
scroll to position [0, 58]
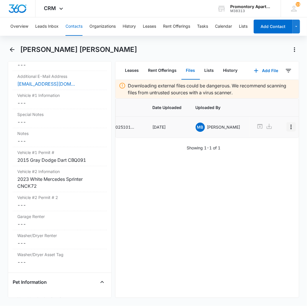
click at [288, 127] on icon "Overflow Menu" at bounding box center [291, 126] width 7 height 7
click at [267, 145] on button "Edit" at bounding box center [268, 143] width 33 height 9
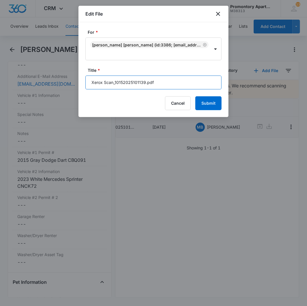
click at [160, 85] on input "Xerox Scan_10152025101139.pdf" at bounding box center [153, 83] width 136 height 14
type input "543-R306 Lease + Addendums"
click at [195, 96] on button "Submit" at bounding box center [208, 103] width 26 height 14
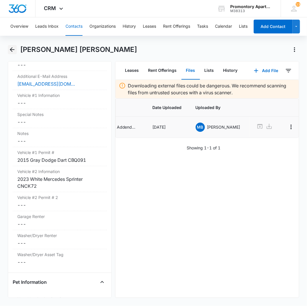
click at [10, 51] on icon "Back" at bounding box center [12, 49] width 7 height 7
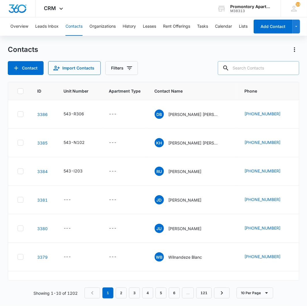
click at [264, 73] on input "text" at bounding box center [258, 68] width 81 height 14
type input "alexis jensen"
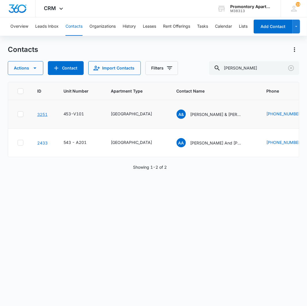
click at [42, 115] on link "3251" at bounding box center [42, 114] width 10 height 5
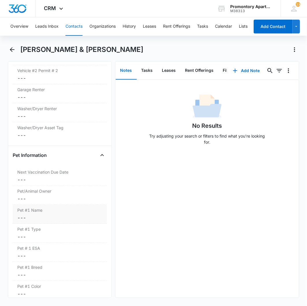
scroll to position [609, 0]
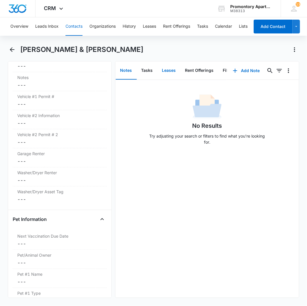
drag, startPoint x: 170, startPoint y: 73, endPoint x: 177, endPoint y: 74, distance: 7.5
click at [177, 74] on button "Leases" at bounding box center [168, 71] width 23 height 18
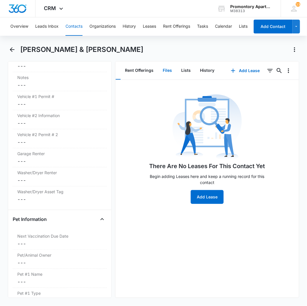
click at [167, 68] on button "Files" at bounding box center [167, 71] width 18 height 18
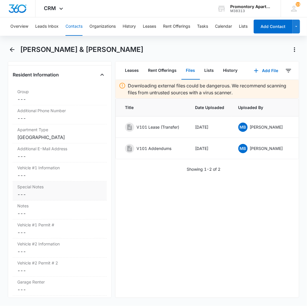
scroll to position [352, 0]
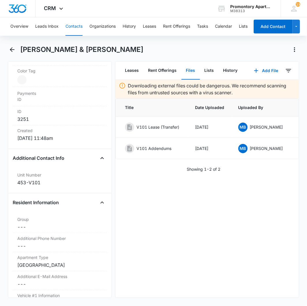
click at [279, 262] on div "Downloading external files could be dangerous. We recommend scanning files from…" at bounding box center [207, 189] width 184 height 218
click at [10, 46] on icon "Back" at bounding box center [12, 49] width 7 height 7
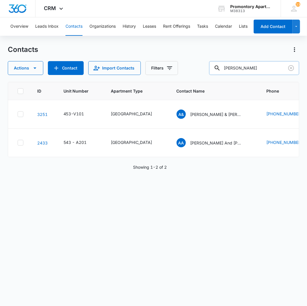
type input "burkett"
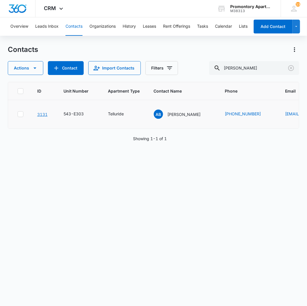
click at [46, 113] on link "3131" at bounding box center [42, 114] width 10 height 5
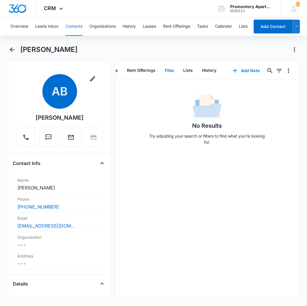
click at [170, 69] on button "Files" at bounding box center [169, 71] width 18 height 18
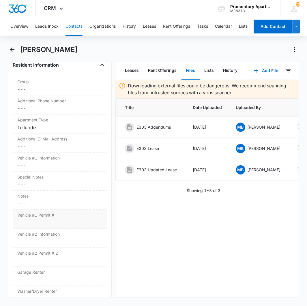
scroll to position [481, 0]
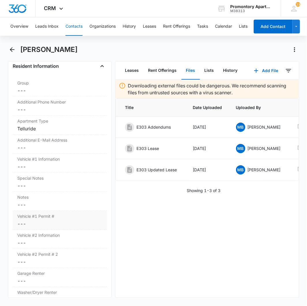
click at [18, 224] on dd "Cancel Save Changes ---" at bounding box center [59, 223] width 85 height 7
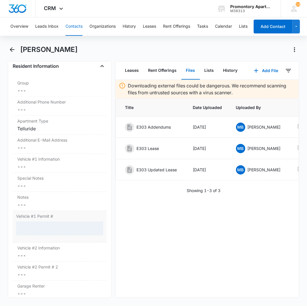
click at [35, 230] on div at bounding box center [59, 229] width 87 height 14
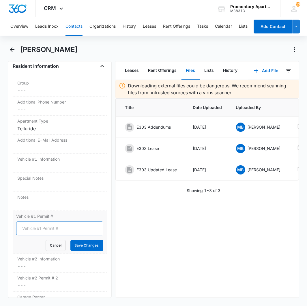
click at [35, 230] on input "Vehicle #1 Permit #" at bounding box center [59, 229] width 87 height 14
type input "2019 Grey Ford Edge AVC Y55"
click at [70, 240] on button "Save Changes" at bounding box center [86, 245] width 33 height 11
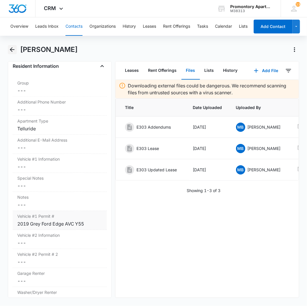
click at [10, 51] on icon "Back" at bounding box center [12, 49] width 7 height 7
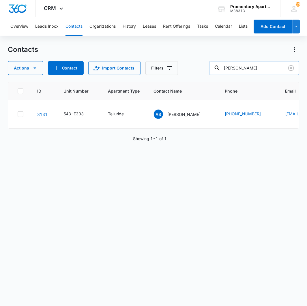
type input "ortiz"
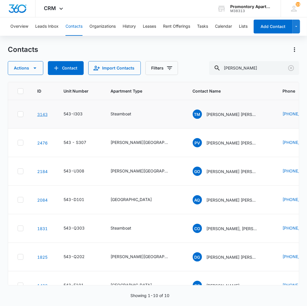
click at [41, 114] on link "3143" at bounding box center [42, 114] width 10 height 5
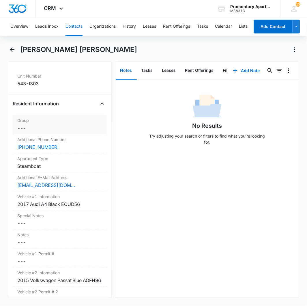
scroll to position [416, 0]
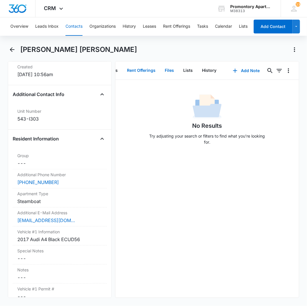
click at [161, 70] on button "Files" at bounding box center [169, 71] width 18 height 18
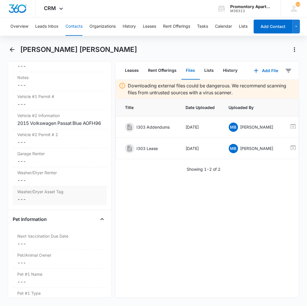
scroll to position [737, 0]
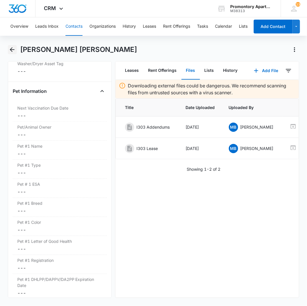
click at [12, 47] on icon "Back" at bounding box center [12, 49] width 7 height 7
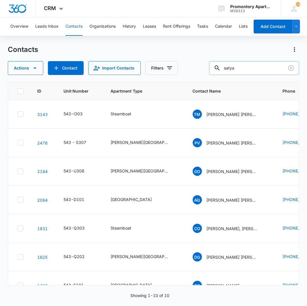
type input "satya"
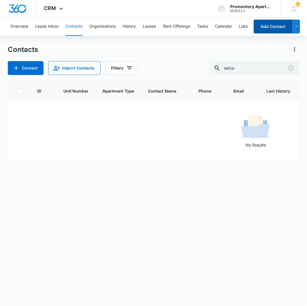
click at [272, 24] on button "Add Contact" at bounding box center [273, 27] width 39 height 14
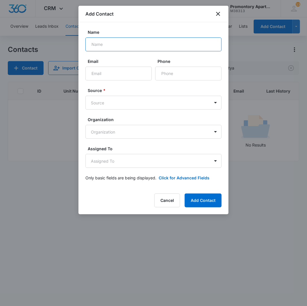
click at [147, 44] on input "Name" at bounding box center [153, 44] width 136 height 14
type input "[PERSON_NAME]"
type input "[EMAIL_ADDRESS][DOMAIN_NAME]"
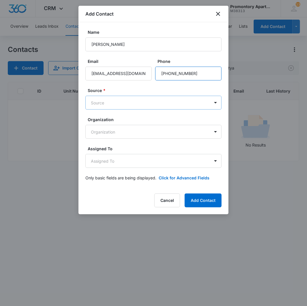
type input "[PHONE_NUMBER]"
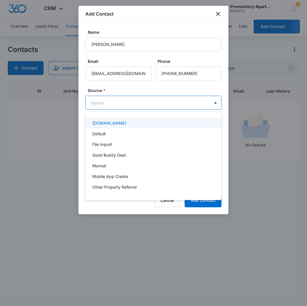
click at [187, 105] on body "CRM Apps Reputation Websites Forms CRM Email Social Content Intelligence Files …" at bounding box center [153, 153] width 307 height 306
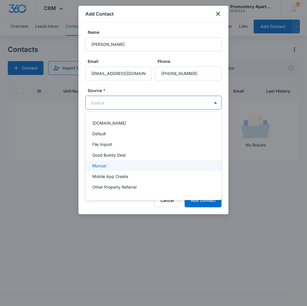
click at [114, 163] on div "Manual" at bounding box center [152, 166] width 121 height 6
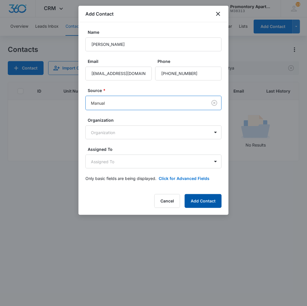
click at [200, 201] on button "Add Contact" at bounding box center [203, 201] width 37 height 14
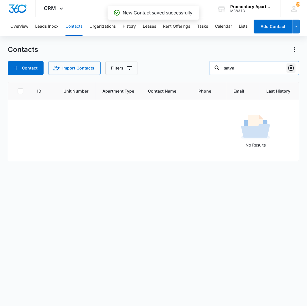
click at [292, 68] on icon "Clear" at bounding box center [291, 68] width 6 height 6
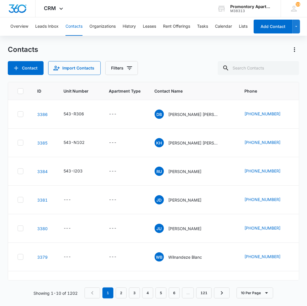
click at [199, 62] on div "Contact Import Contacts Filters" at bounding box center [154, 68] width 292 height 14
click at [65, 112] on div "---" at bounding box center [67, 114] width 8 height 7
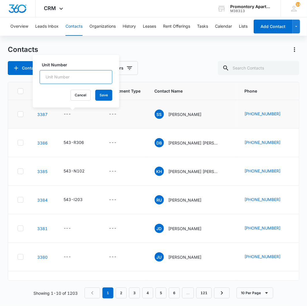
click at [74, 77] on input "Unit Number" at bounding box center [76, 77] width 73 height 14
type input "543-E203"
click at [103, 93] on button "Save" at bounding box center [103, 95] width 17 height 11
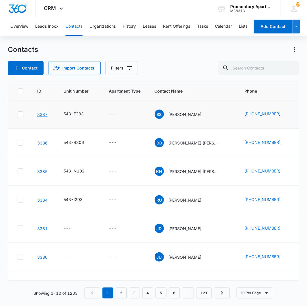
click at [41, 113] on link "3387" at bounding box center [42, 114] width 10 height 5
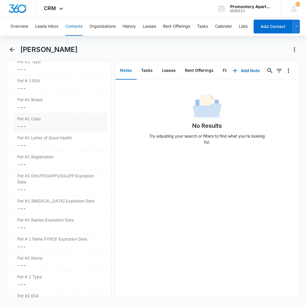
scroll to position [929, 0]
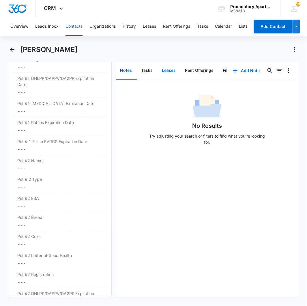
drag, startPoint x: 163, startPoint y: 74, endPoint x: 204, endPoint y: 76, distance: 40.4
click at [205, 76] on div "Notes Tasks Leases Rent Offerings Files Lists History" at bounding box center [171, 70] width 112 height 18
click at [171, 70] on button "Files" at bounding box center [169, 71] width 18 height 18
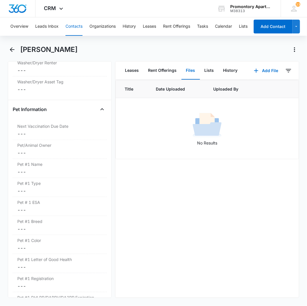
scroll to position [513, 0]
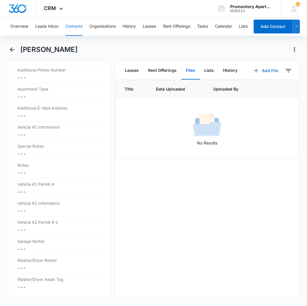
click at [253, 68] on icon "button" at bounding box center [256, 70] width 7 height 7
click at [243, 86] on button "Upload Files" at bounding box center [262, 89] width 44 height 9
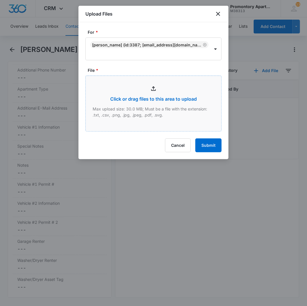
type input "C:\fakepath\Xerox Scan_10152025103012.pdf"
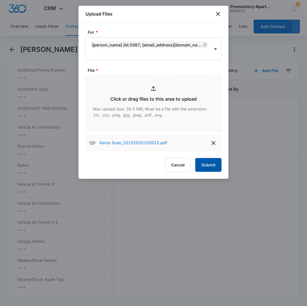
click at [207, 167] on button "Submit" at bounding box center [208, 165] width 26 height 14
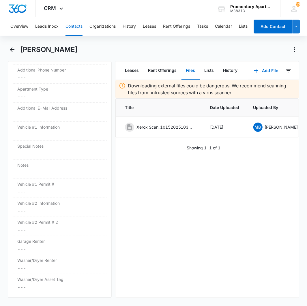
scroll to position [0, 58]
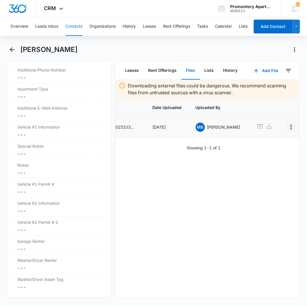
click at [288, 128] on icon "Overflow Menu" at bounding box center [291, 126] width 7 height 7
click at [272, 142] on button "Edit" at bounding box center [268, 143] width 33 height 9
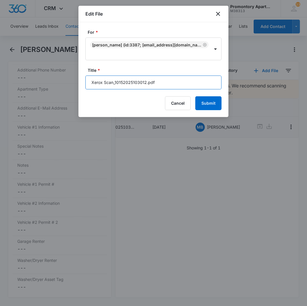
click at [161, 83] on input "Xerox Scan_10152025103012.pdf" at bounding box center [153, 83] width 136 height 14
type input "543-E203 Lease + Addendums"
click at [195, 96] on button "Submit" at bounding box center [208, 103] width 26 height 14
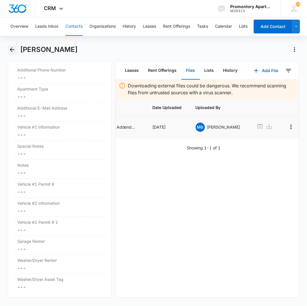
click at [12, 52] on icon "Back" at bounding box center [12, 49] width 7 height 7
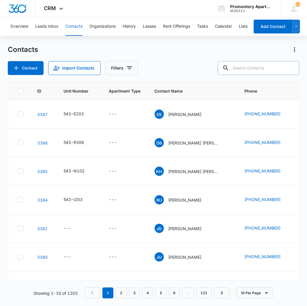
click at [273, 67] on input "text" at bounding box center [258, 68] width 81 height 14
type input "kargarpour"
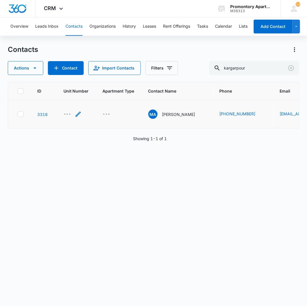
click at [68, 116] on div "---" at bounding box center [67, 114] width 8 height 7
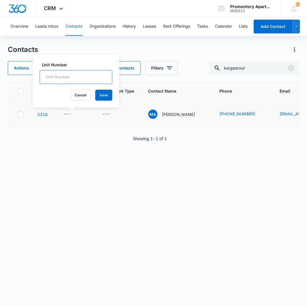
click at [76, 76] on input "Unit Number" at bounding box center [76, 77] width 73 height 14
type input "543-K201"
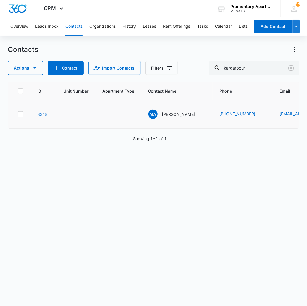
click at [62, 112] on td "---" at bounding box center [76, 114] width 39 height 29
click at [72, 111] on div "---" at bounding box center [72, 114] width 18 height 7
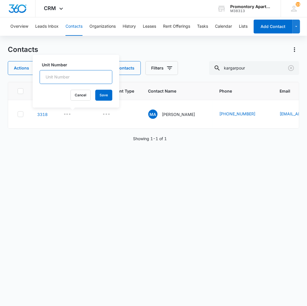
click at [70, 77] on input "Unit Number" at bounding box center [76, 77] width 73 height 14
type input "543-K201"
click at [95, 97] on button "Save" at bounding box center [103, 95] width 17 height 11
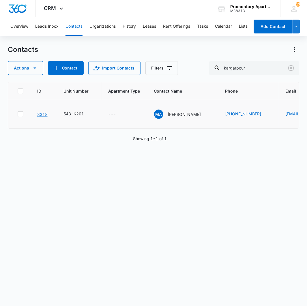
click at [42, 113] on link "3318" at bounding box center [42, 114] width 10 height 5
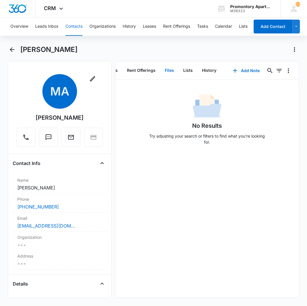
click at [162, 65] on button "Files" at bounding box center [169, 71] width 18 height 18
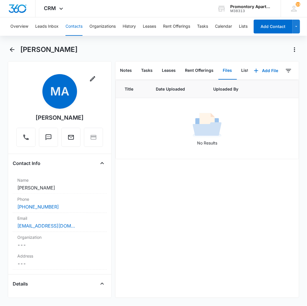
scroll to position [0, 40]
click at [256, 73] on button "Add File" at bounding box center [266, 71] width 36 height 14
click at [247, 91] on div "Upload Files" at bounding box center [258, 89] width 23 height 4
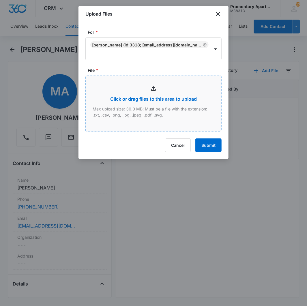
type input "C:\fakepath\Xerox Scan_10152025104023.pdf"
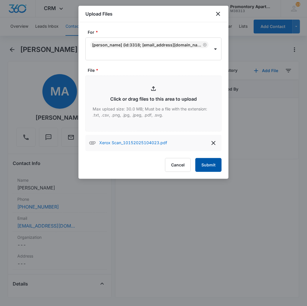
click at [215, 168] on button "Submit" at bounding box center [208, 165] width 26 height 14
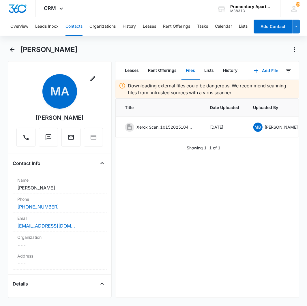
scroll to position [0, 58]
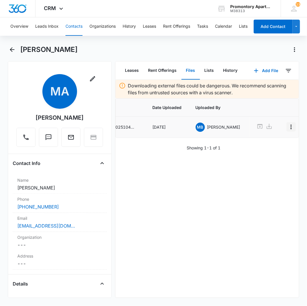
click at [288, 125] on icon "Overflow Menu" at bounding box center [291, 126] width 7 height 7
click at [270, 139] on button "Edit" at bounding box center [268, 143] width 33 height 9
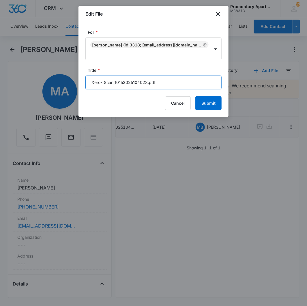
click at [156, 86] on input "Xerox Scan_10152025104023.pdf" at bounding box center [153, 83] width 136 height 14
type input "543-K201 Lease + Addendums"
click at [195, 96] on button "Submit" at bounding box center [208, 103] width 26 height 14
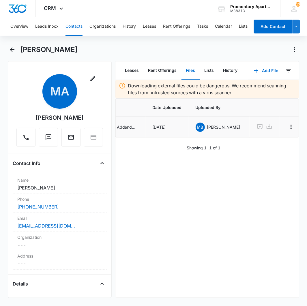
click at [153, 205] on div "Downloading external files could be dangerous. We recommend scanning files from…" at bounding box center [207, 189] width 184 height 218
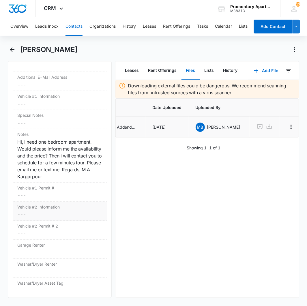
scroll to position [545, 0]
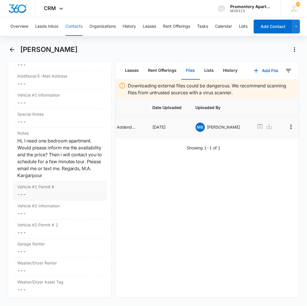
click at [21, 197] on dd "Cancel Save Changes ---" at bounding box center [59, 194] width 85 height 7
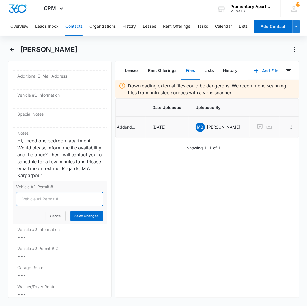
click at [21, 197] on input "Vehicle #1 Permit #" at bounding box center [59, 199] width 87 height 14
type input "2026 Black Toyota Corolla"
click at [76, 215] on button "Save Changes" at bounding box center [86, 216] width 33 height 11
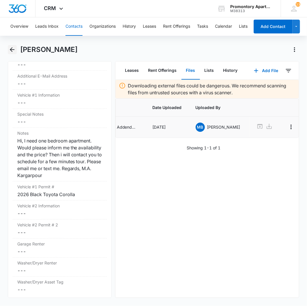
click at [13, 52] on icon "Back" at bounding box center [12, 49] width 7 height 7
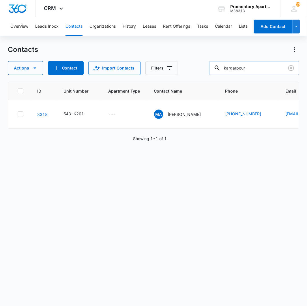
click at [252, 69] on input "kargarpour" at bounding box center [254, 68] width 90 height 14
type input "jasmin"
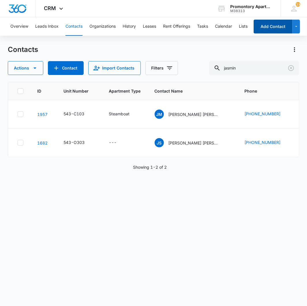
click at [265, 25] on button "Add Contact" at bounding box center [273, 27] width 39 height 14
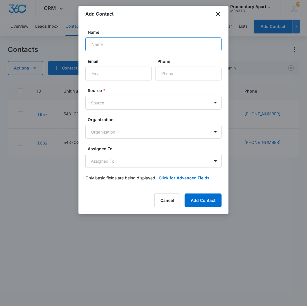
click at [125, 44] on input "Name" at bounding box center [153, 44] width 136 height 14
type input "[PERSON_NAME]"
type input "[EMAIL_ADDRESS][DOMAIN_NAME]"
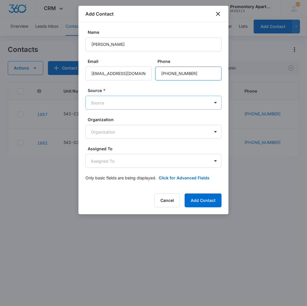
type input "[PHONE_NUMBER]"
click at [134, 96] on body "CRM Apps Reputation Websites Forms CRM Email Social Content Intelligence Files …" at bounding box center [153, 153] width 307 height 306
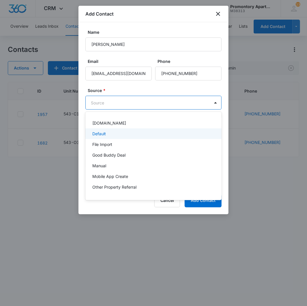
click at [116, 136] on div "Default" at bounding box center [152, 134] width 121 height 6
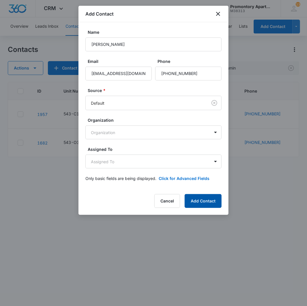
click at [203, 202] on button "Add Contact" at bounding box center [203, 201] width 37 height 14
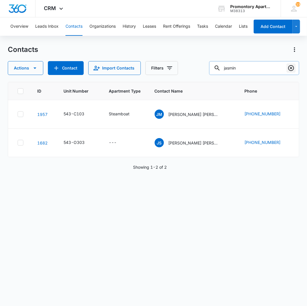
click at [291, 65] on icon "Clear" at bounding box center [291, 68] width 6 height 6
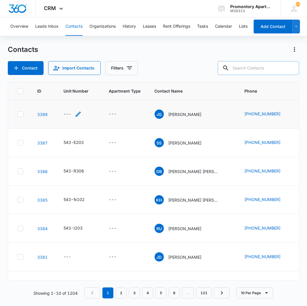
click at [71, 117] on div "---" at bounding box center [67, 114] width 8 height 7
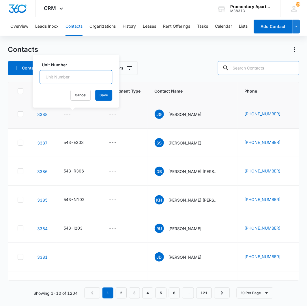
click at [77, 74] on input "Unit Number" at bounding box center [76, 77] width 73 height 14
type input "543-U306"
click at [95, 97] on button "Save" at bounding box center [103, 95] width 17 height 11
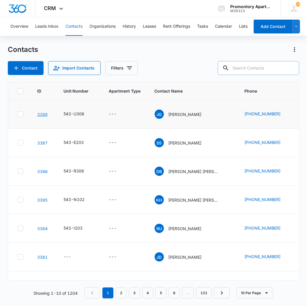
click at [41, 112] on link "3388" at bounding box center [42, 114] width 10 height 5
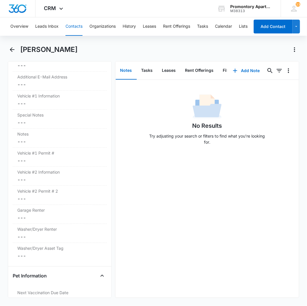
scroll to position [545, 0]
click at [22, 159] on dd "Cancel Save Changes ---" at bounding box center [59, 159] width 85 height 7
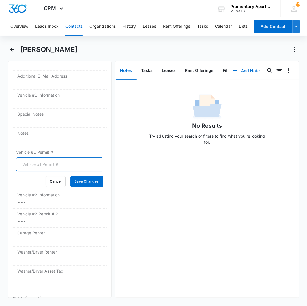
click at [34, 166] on input "Vehicle #1 Permit #" at bounding box center [59, 164] width 87 height 14
type input "2021 Red Hyundai Kona CED N25"
click at [82, 177] on button "Save Changes" at bounding box center [86, 181] width 33 height 11
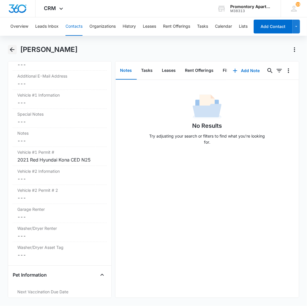
click at [14, 50] on icon "Back" at bounding box center [12, 49] width 7 height 7
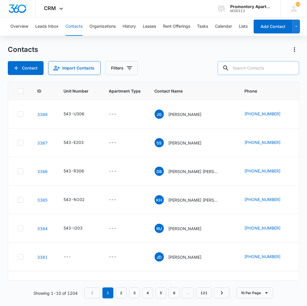
click at [254, 72] on input "text" at bounding box center [258, 68] width 81 height 14
type input "[PERSON_NAME]"
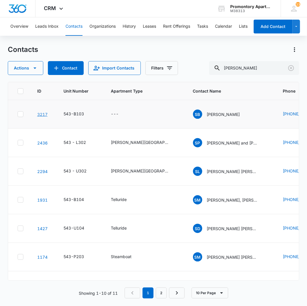
click at [39, 113] on link "3217" at bounding box center [42, 114] width 10 height 5
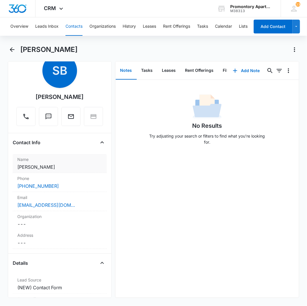
scroll to position [32, 0]
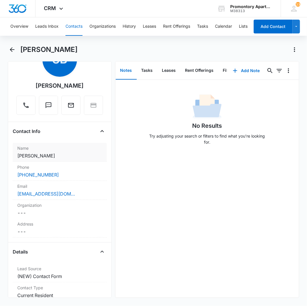
click at [74, 154] on dd "Cancel Save Changes [PERSON_NAME]" at bounding box center [59, 155] width 85 height 7
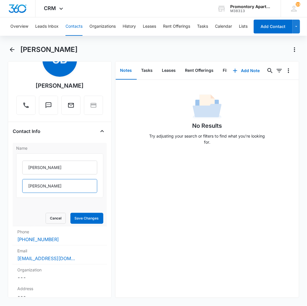
click at [79, 186] on input "[PERSON_NAME]" at bounding box center [59, 186] width 75 height 14
type input "[PERSON_NAME], [PERSON_NAME]"
click at [80, 215] on button "Save Changes" at bounding box center [86, 218] width 33 height 11
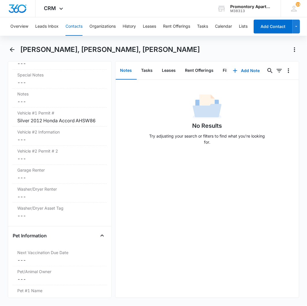
scroll to position [633, 0]
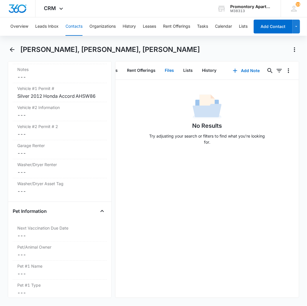
click at [163, 68] on button "Files" at bounding box center [169, 71] width 18 height 18
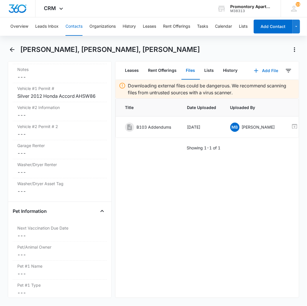
click at [256, 71] on button "Add File" at bounding box center [266, 71] width 36 height 14
click at [248, 86] on button "Upload Files" at bounding box center [262, 89] width 44 height 9
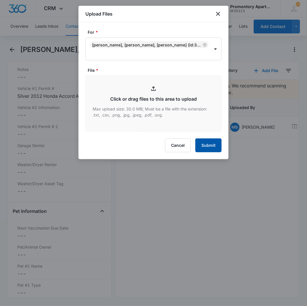
type input "C:\fakepath\Xerox Scan_10152025111535.pdf"
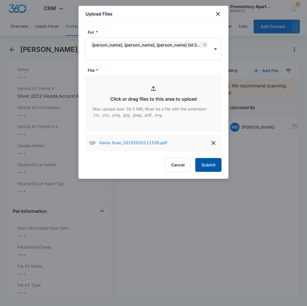
click at [207, 165] on button "Submit" at bounding box center [208, 165] width 26 height 14
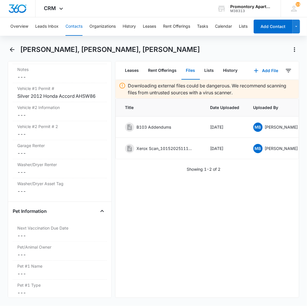
scroll to position [0, 58]
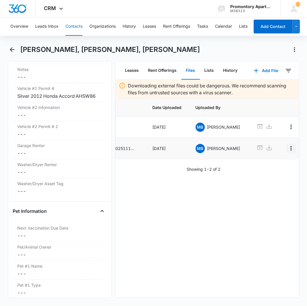
click at [286, 152] on button "Overflow Menu" at bounding box center [290, 148] width 9 height 9
click at [269, 165] on div "Edit" at bounding box center [264, 165] width 12 height 4
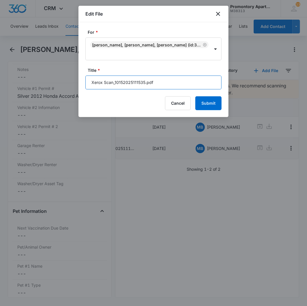
click at [157, 80] on input "Xerox Scan_10152025111535.pdf" at bounding box center [153, 83] width 136 height 14
type input "B103 Lease"
click at [195, 96] on button "Submit" at bounding box center [208, 103] width 26 height 14
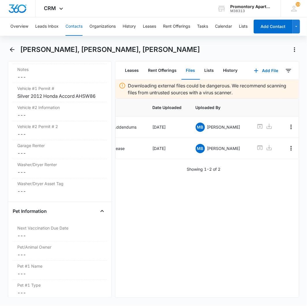
drag, startPoint x: 175, startPoint y: 159, endPoint x: 123, endPoint y: 162, distance: 52.3
click at [123, 159] on div "Title Date Uploaded Uploaded By B103 Addendums [DATE] MB [PERSON_NAME] B103 Lea…" at bounding box center [207, 128] width 184 height 61
drag, startPoint x: 165, startPoint y: 218, endPoint x: 91, endPoint y: 125, distance: 119.0
click at [165, 218] on div "Downloading external files could be dangerous. We recommend scanning files from…" at bounding box center [207, 189] width 184 height 218
click at [10, 48] on icon "Back" at bounding box center [12, 49] width 7 height 7
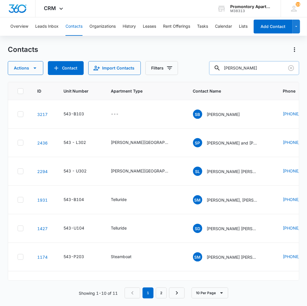
click at [258, 70] on input "[PERSON_NAME]" at bounding box center [254, 68] width 90 height 14
type input "[PERSON_NAME]"
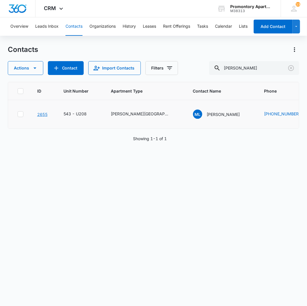
click at [40, 114] on link "2655" at bounding box center [42, 114] width 10 height 5
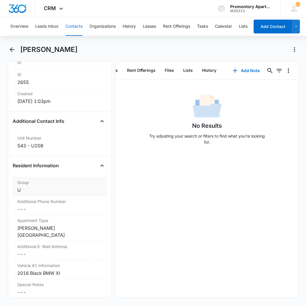
scroll to position [384, 0]
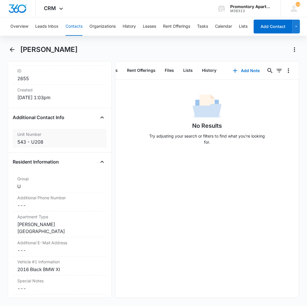
click at [51, 143] on div "543 - U208" at bounding box center [59, 142] width 85 height 7
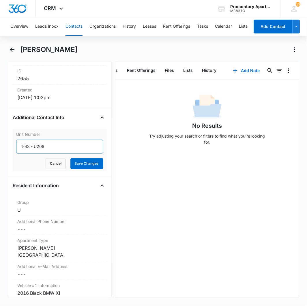
click at [51, 143] on input "543 - U208" at bounding box center [59, 147] width 87 height 14
type input "543-R202"
click at [76, 166] on button "Save Changes" at bounding box center [86, 163] width 33 height 11
click at [166, 71] on button "Files" at bounding box center [169, 71] width 18 height 18
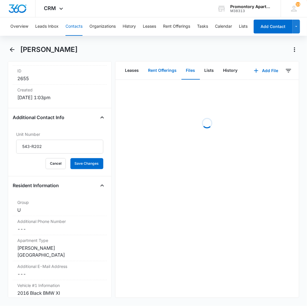
scroll to position [0, 40]
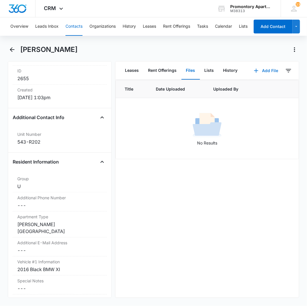
click at [264, 74] on button "Add File" at bounding box center [266, 71] width 36 height 14
click at [255, 90] on div "Upload Files" at bounding box center [258, 89] width 23 height 4
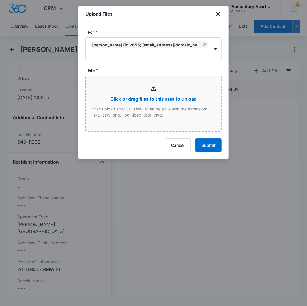
type input "C:\fakepath\Xerox Scan_10152025113316.pdf"
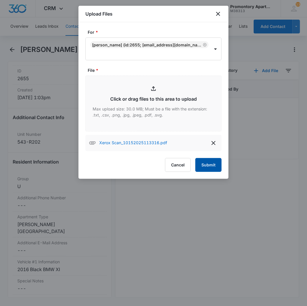
click at [217, 165] on button "Submit" at bounding box center [208, 165] width 26 height 14
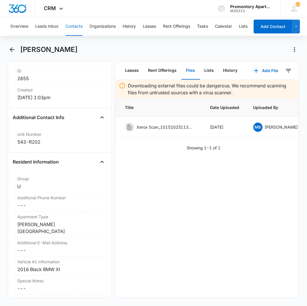
scroll to position [0, 58]
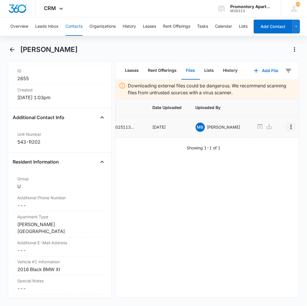
click at [288, 127] on icon "Overflow Menu" at bounding box center [291, 126] width 7 height 7
click at [274, 142] on button "Edit" at bounding box center [268, 143] width 33 height 9
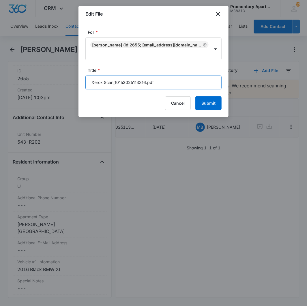
click at [155, 86] on input "Xerox Scan_10152025113316.pdf" at bounding box center [153, 83] width 136 height 14
type input "R202 Lease + Addendums (Transfer)"
click at [195, 96] on button "Submit" at bounding box center [208, 103] width 26 height 14
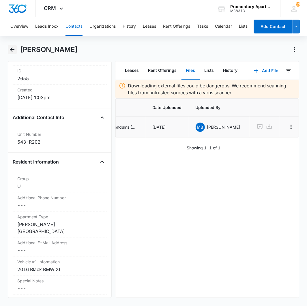
click at [13, 50] on icon "Back" at bounding box center [12, 49] width 7 height 7
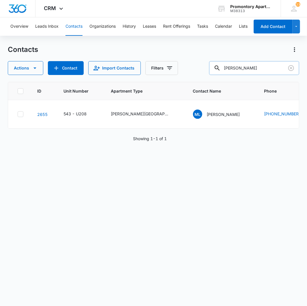
click at [256, 62] on input "[PERSON_NAME]" at bounding box center [254, 68] width 90 height 14
type input "[PERSON_NAME]"
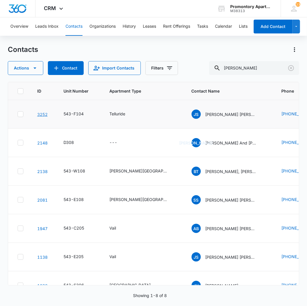
click at [41, 112] on link "3252" at bounding box center [42, 114] width 10 height 5
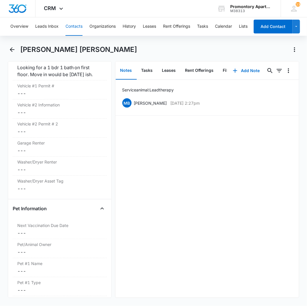
scroll to position [577, 0]
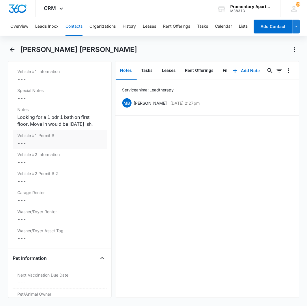
click at [25, 140] on dd "Cancel Save Changes ---" at bounding box center [59, 143] width 85 height 7
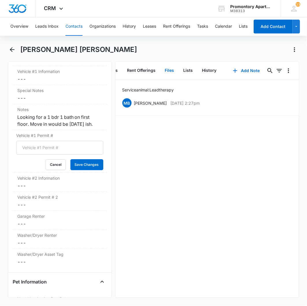
click at [170, 70] on button "Files" at bounding box center [169, 71] width 18 height 18
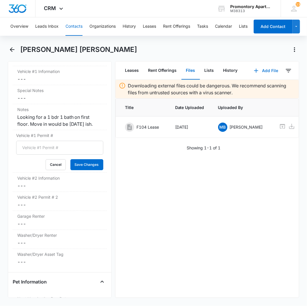
click at [255, 70] on icon "button" at bounding box center [256, 70] width 7 height 7
click at [257, 86] on button "Upload Files" at bounding box center [262, 89] width 44 height 9
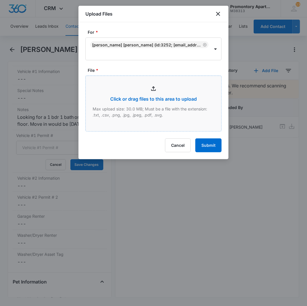
type input "C:\fakepath\Xerox Scan_10152025113901.pdf"
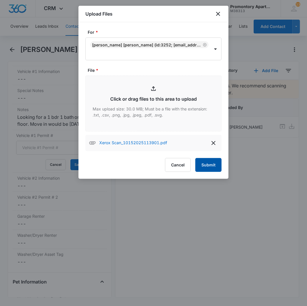
click at [217, 168] on button "Submit" at bounding box center [208, 165] width 26 height 14
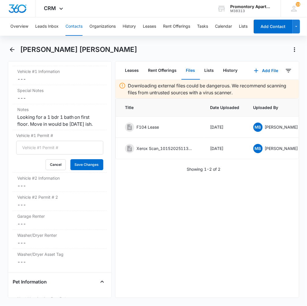
scroll to position [0, 58]
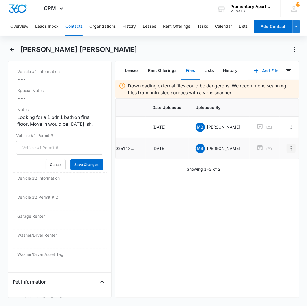
click at [288, 147] on icon "Overflow Menu" at bounding box center [291, 148] width 7 height 7
click at [259, 160] on div "Edit Delete" at bounding box center [267, 169] width 33 height 27
click at [288, 149] on icon "Overflow Menu" at bounding box center [291, 148] width 7 height 7
click at [270, 165] on div "Edit" at bounding box center [264, 165] width 12 height 4
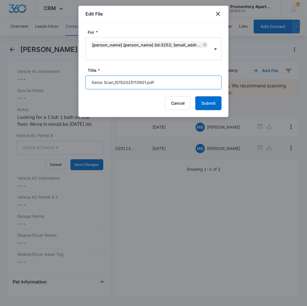
click at [176, 82] on input "Xerox Scan_10152025113901.pdf" at bounding box center [153, 83] width 136 height 14
type input "F104 Addendums"
click at [195, 96] on button "Submit" at bounding box center [208, 103] width 26 height 14
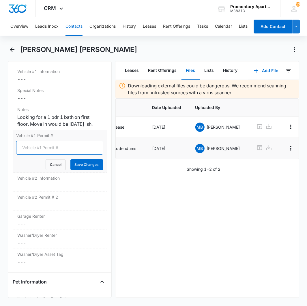
click at [50, 148] on input "Vehicle #1 Permit #" at bounding box center [59, 148] width 87 height 14
type input "2021 White GMC Sierra 3500 HD 9DKM8"
click at [70, 159] on button "Save Changes" at bounding box center [86, 164] width 33 height 11
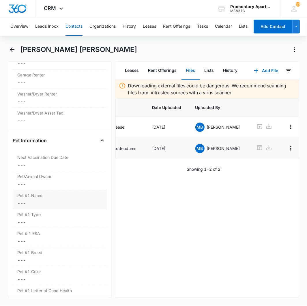
click at [22, 200] on dd "Cancel Save Changes ---" at bounding box center [59, 203] width 85 height 7
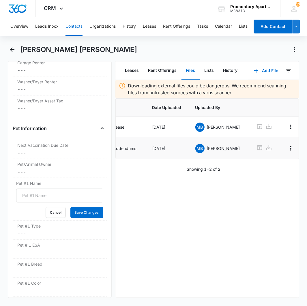
scroll to position [720, 0]
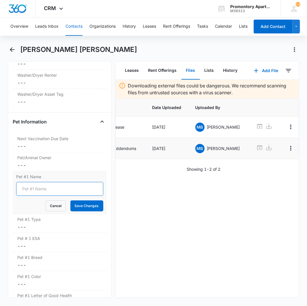
click at [27, 186] on input "Pet #1 Name" at bounding box center [59, 189] width 87 height 14
click at [226, 231] on div "Downloading external files could be dangerous. We recommend scanning files from…" at bounding box center [207, 189] width 184 height 218
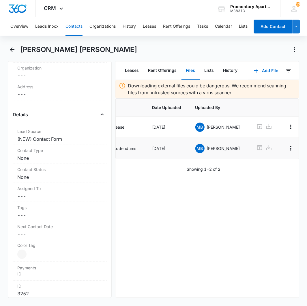
scroll to position [0, 0]
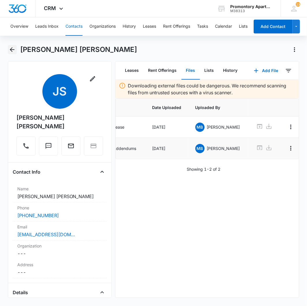
click at [13, 50] on icon "Back" at bounding box center [12, 49] width 7 height 7
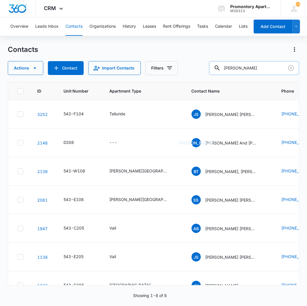
click at [256, 71] on input "[PERSON_NAME]" at bounding box center [254, 68] width 90 height 14
type input "[PERSON_NAME]"
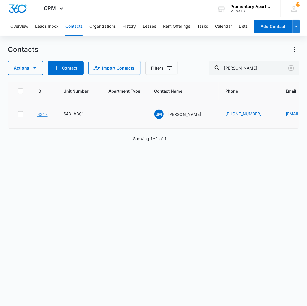
click at [44, 113] on link "3317" at bounding box center [42, 114] width 10 height 5
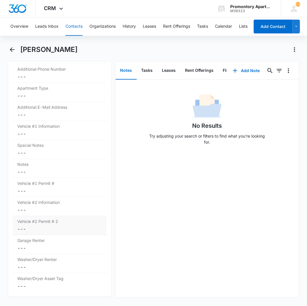
scroll to position [545, 0]
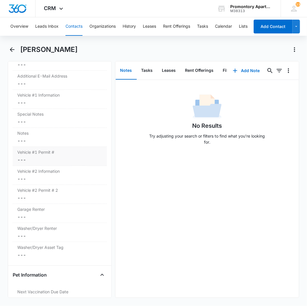
click at [24, 163] on dd "Cancel Save Changes ---" at bounding box center [59, 159] width 85 height 7
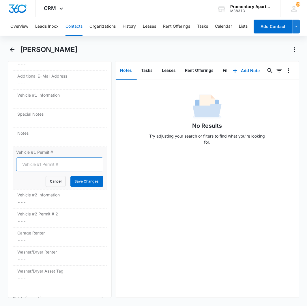
click at [25, 170] on input "Vehicle #1 Permit #" at bounding box center [59, 164] width 87 height 14
type input "2022 Silver Subaru Outback FHI R55"
click at [70, 176] on button "Save Changes" at bounding box center [86, 181] width 33 height 11
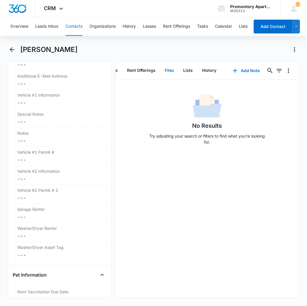
click at [165, 67] on button "Files" at bounding box center [169, 71] width 18 height 18
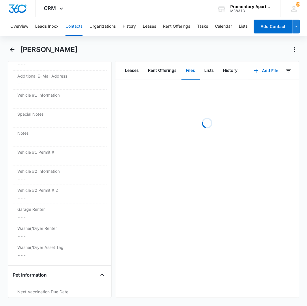
scroll to position [0, 40]
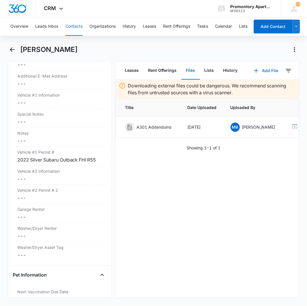
click at [253, 69] on icon "button" at bounding box center [256, 70] width 7 height 7
click at [247, 89] on div "Upload Files" at bounding box center [258, 89] width 23 height 4
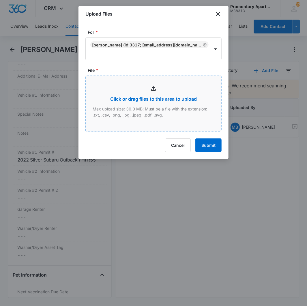
type input "C:\fakepath\Xerox Scan_10152025115241.pdf"
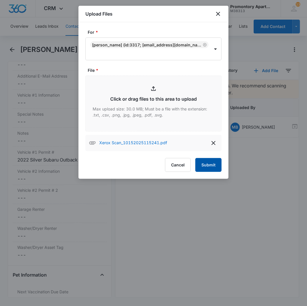
click at [211, 167] on button "Submit" at bounding box center [208, 165] width 26 height 14
